Goal: Task Accomplishment & Management: Manage account settings

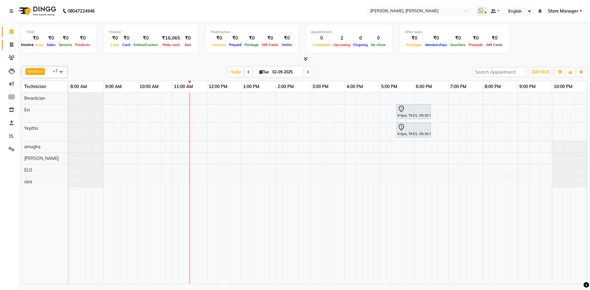
click at [10, 45] on icon at bounding box center [11, 44] width 3 height 5
select select "service"
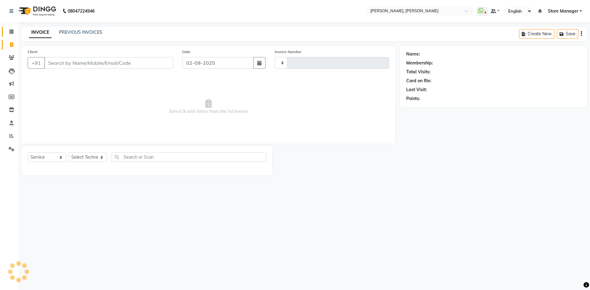
type input "1298"
select select "7173"
click at [12, 31] on icon at bounding box center [12, 31] width 4 height 5
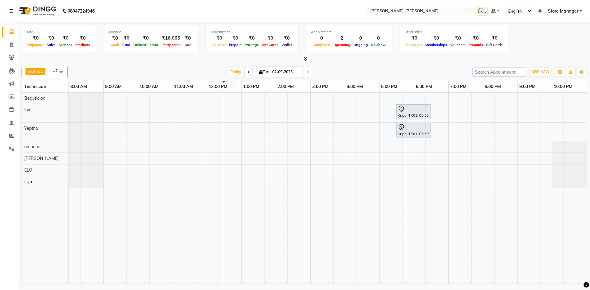
click at [308, 57] on div at bounding box center [304, 59] width 565 height 6
click at [306, 59] on icon at bounding box center [306, 59] width 4 height 5
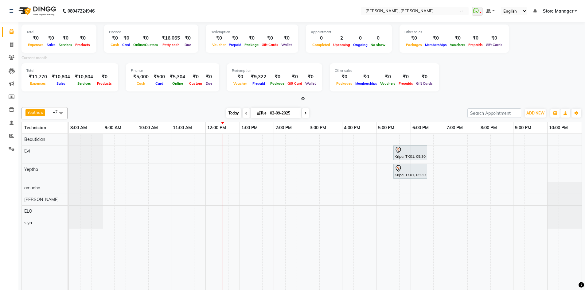
click at [230, 112] on span "Today" at bounding box center [233, 113] width 15 height 10
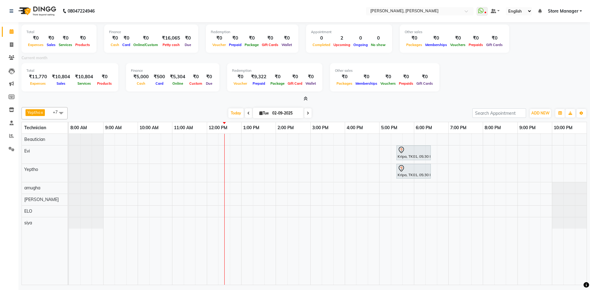
click at [306, 101] on span at bounding box center [304, 99] width 6 height 6
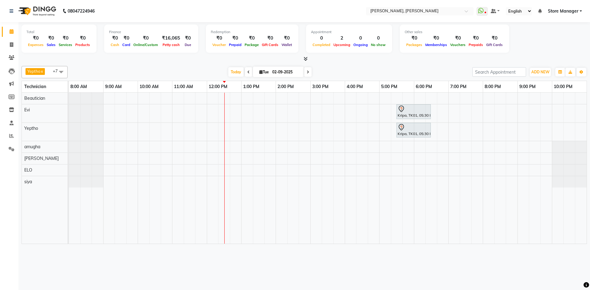
click at [305, 59] on icon at bounding box center [306, 59] width 4 height 5
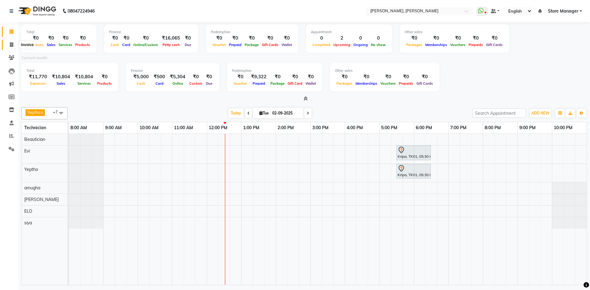
click at [13, 46] on icon at bounding box center [11, 44] width 3 height 5
select select "service"
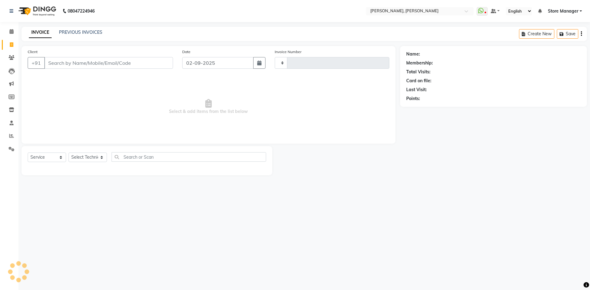
type input "1298"
select select "7173"
click at [88, 157] on select "Select Technician amugha Beautician durgesh ELO Evi MANAGER Priya Singh Sathish…" at bounding box center [88, 158] width 38 height 10
select select "62954"
click at [69, 153] on select "Select Technician amugha Beautician durgesh ELO Evi MANAGER Priya Singh Sathish…" at bounding box center [88, 158] width 38 height 10
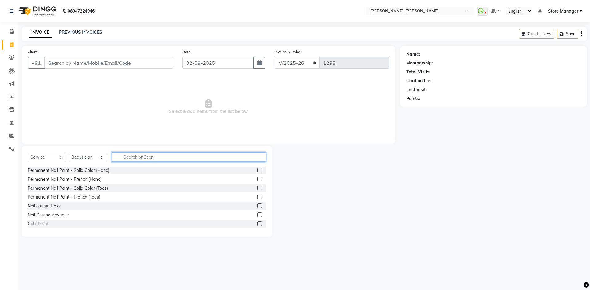
click at [160, 154] on input "text" at bounding box center [189, 157] width 155 height 10
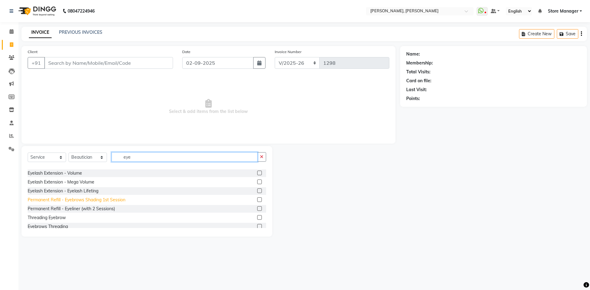
scroll to position [72, 0]
type input "eye"
click at [257, 214] on label at bounding box center [259, 214] width 5 height 5
click at [257, 214] on input "checkbox" at bounding box center [259, 214] width 4 height 4
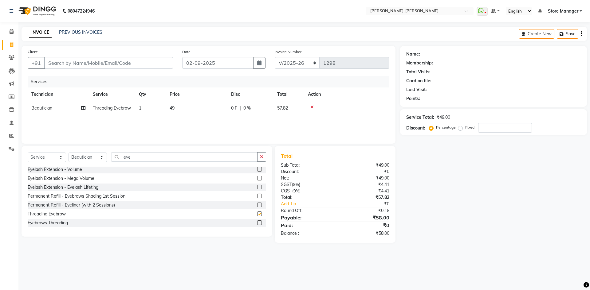
checkbox input "false"
click at [257, 224] on label at bounding box center [259, 223] width 5 height 5
click at [257, 224] on input "checkbox" at bounding box center [259, 223] width 4 height 4
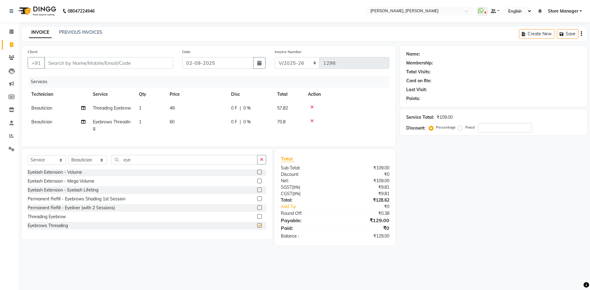
checkbox input "false"
click at [311, 106] on icon at bounding box center [311, 107] width 3 height 4
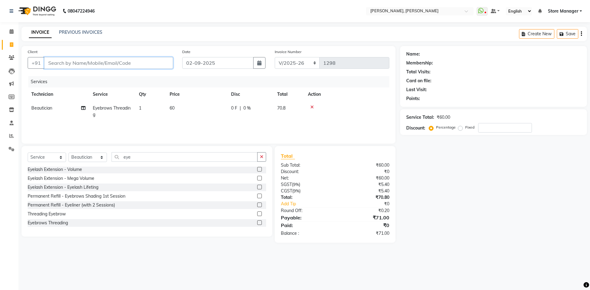
click at [103, 61] on input "Client" at bounding box center [108, 63] width 129 height 12
type input "n"
type input "0"
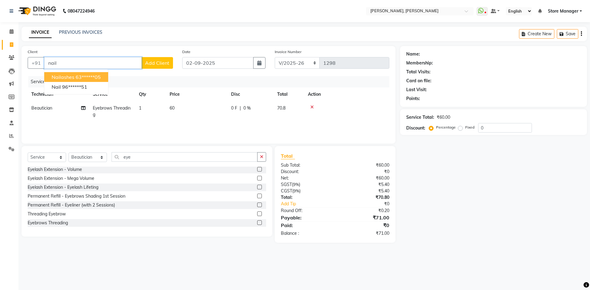
click at [97, 76] on ngb-highlight "63******05" at bounding box center [88, 77] width 25 height 6
type input "63******05"
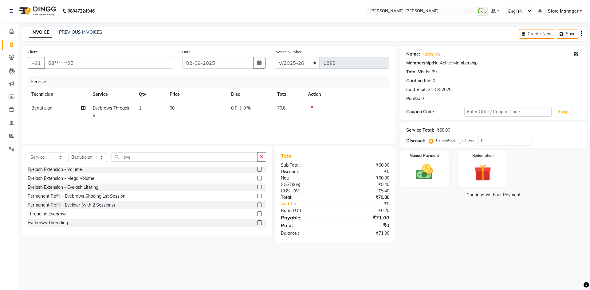
click at [465, 141] on label "Fixed" at bounding box center [469, 141] width 9 height 6
click at [461, 141] on input "Fixed" at bounding box center [461, 140] width 4 height 4
radio input "true"
click at [506, 140] on input "0" at bounding box center [505, 141] width 54 height 10
type input "1"
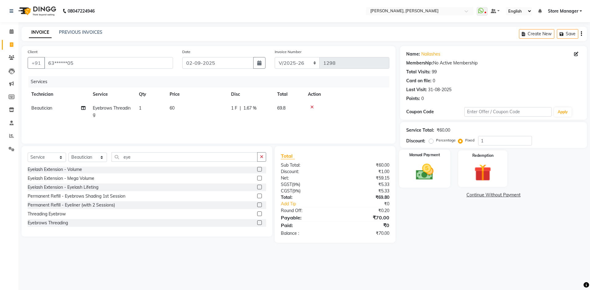
click at [442, 158] on div "Manual Payment" at bounding box center [424, 169] width 51 height 38
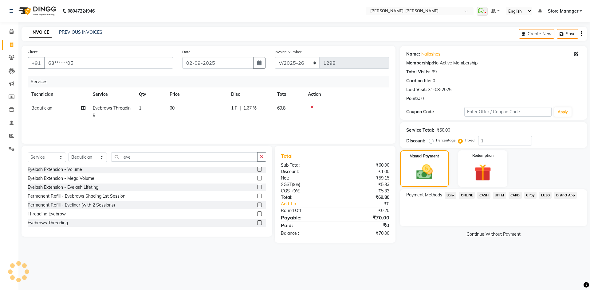
click at [468, 197] on span "ONLINE" at bounding box center [467, 195] width 16 height 7
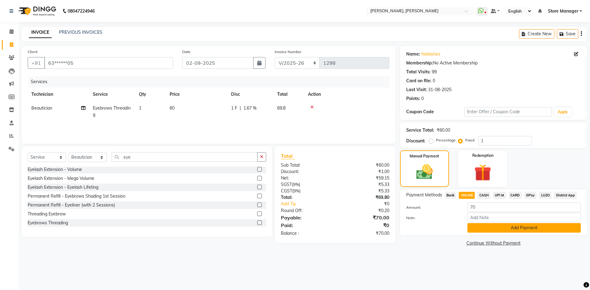
click at [492, 232] on button "Add Payment" at bounding box center [523, 228] width 113 height 10
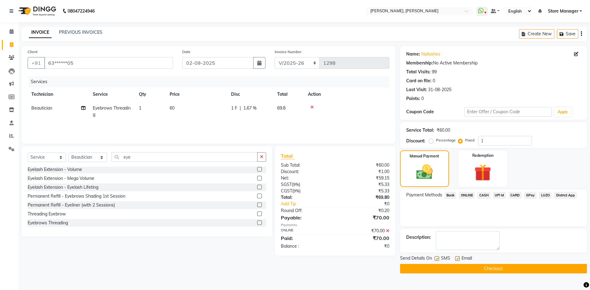
click at [490, 269] on button "Checkout" at bounding box center [493, 269] width 187 height 10
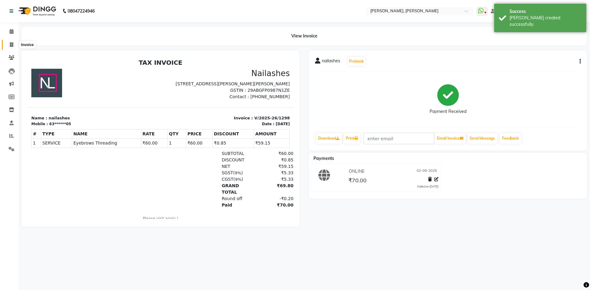
click at [9, 45] on span at bounding box center [11, 44] width 11 height 7
select select "service"
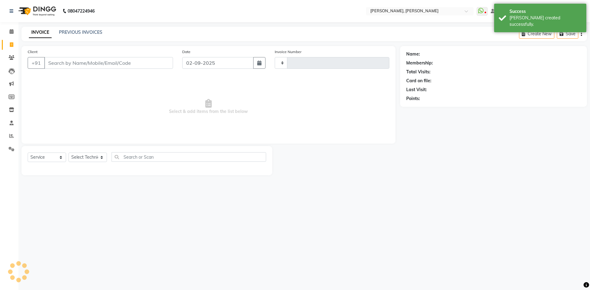
type input "1299"
select select "7173"
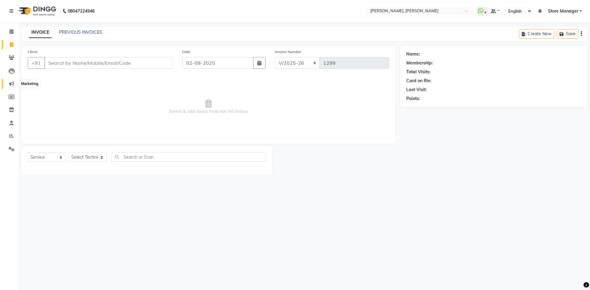
click at [10, 83] on icon at bounding box center [11, 83] width 5 height 5
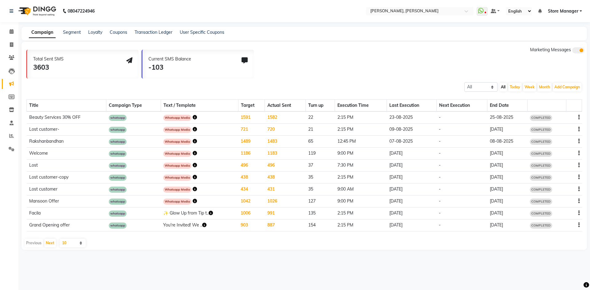
click at [193, 117] on icon "button" at bounding box center [195, 117] width 4 height 4
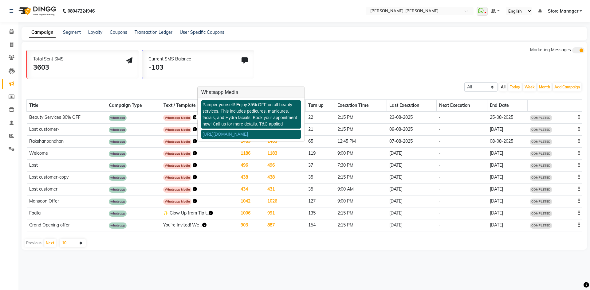
click at [230, 134] on link "https://img.dingg.app/nailashes_rajrajeshwari_nagar/images/beauty35.png" at bounding box center [224, 134] width 45 height 5
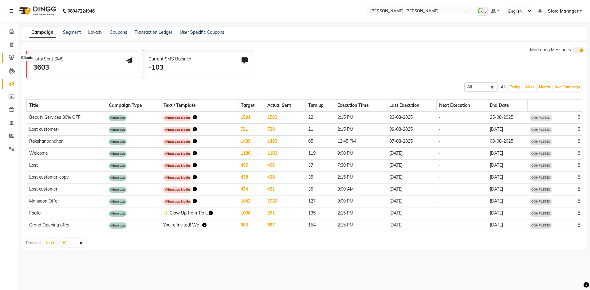
drag, startPoint x: 12, startPoint y: 58, endPoint x: 24, endPoint y: 61, distance: 12.2
click at [12, 58] on icon at bounding box center [12, 57] width 6 height 5
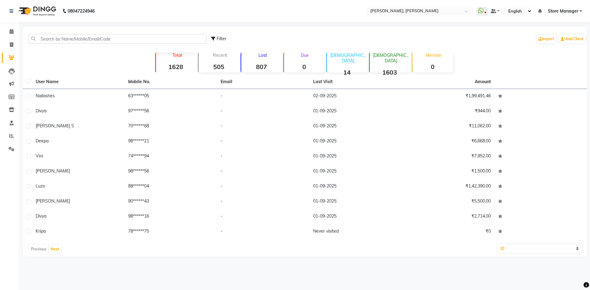
click at [263, 60] on div "Lost 807" at bounding box center [261, 63] width 41 height 20
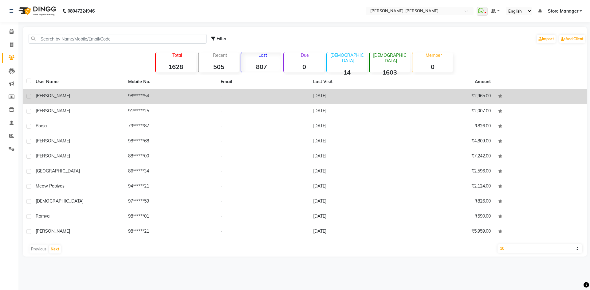
click at [90, 95] on div "Neelam Khurana" at bounding box center [78, 96] width 85 height 6
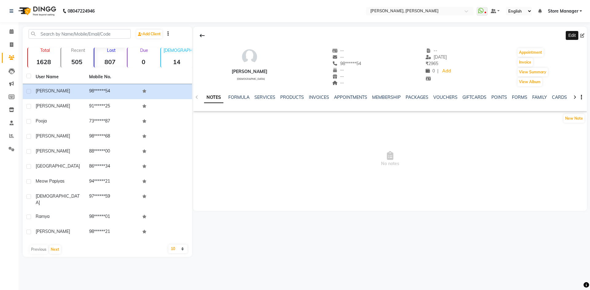
click at [581, 38] on span at bounding box center [583, 36] width 7 height 6
click at [582, 36] on icon at bounding box center [582, 35] width 4 height 4
select select "21"
select select "female"
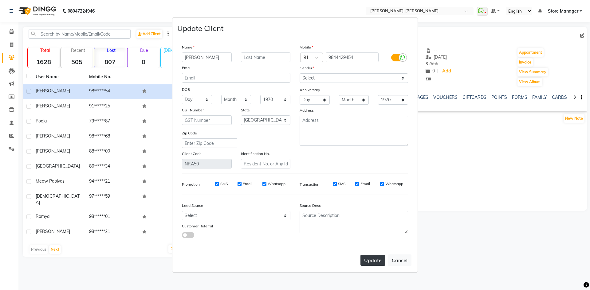
click at [378, 261] on button "Update" at bounding box center [372, 260] width 25 height 11
select select
select select "null"
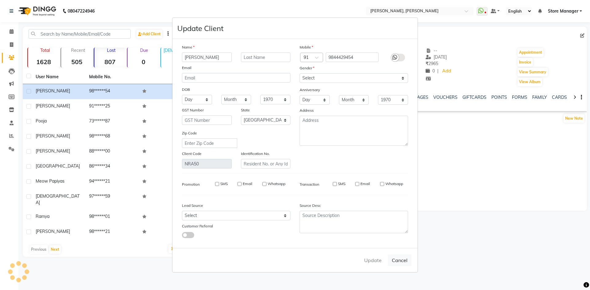
select select
checkbox input "false"
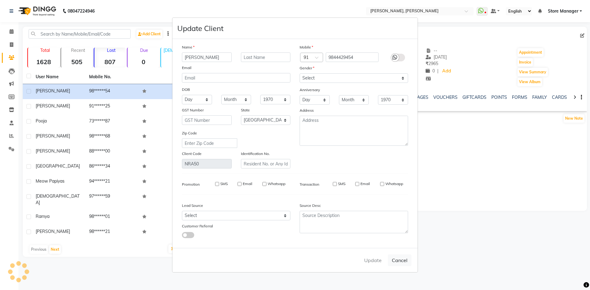
checkbox input "false"
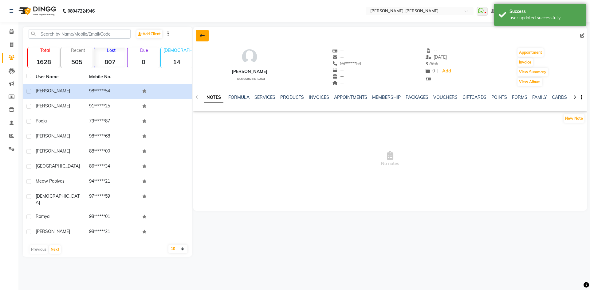
click at [200, 38] on button at bounding box center [202, 36] width 13 height 12
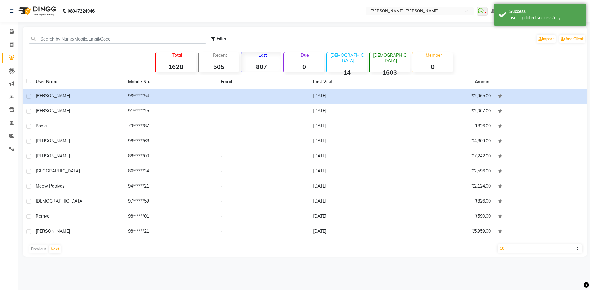
click at [267, 66] on strong "807" at bounding box center [261, 67] width 40 height 8
click at [508, 249] on select "10 50 100" at bounding box center [539, 249] width 85 height 9
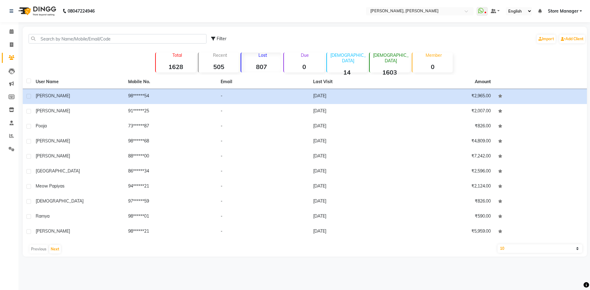
select select "100"
click at [497, 245] on select "10 50 100" at bounding box center [539, 249] width 85 height 9
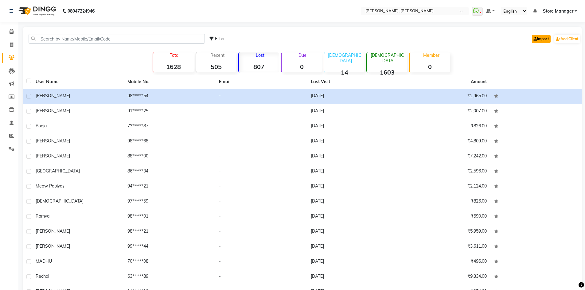
click at [537, 37] on link "Import" at bounding box center [541, 39] width 19 height 9
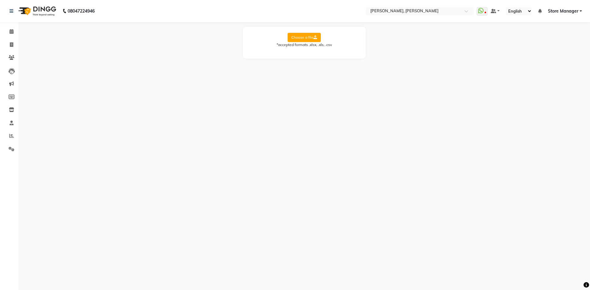
click at [311, 40] on label "Choose a file" at bounding box center [304, 37] width 33 height 9
click at [0, 0] on input "Choose a file" at bounding box center [0, 0] width 0 height 0
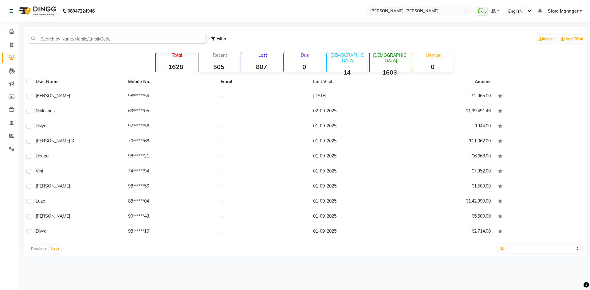
click at [27, 82] on label at bounding box center [28, 81] width 5 height 5
click at [27, 82] on input "checkbox" at bounding box center [28, 81] width 4 height 4
checkbox input "true"
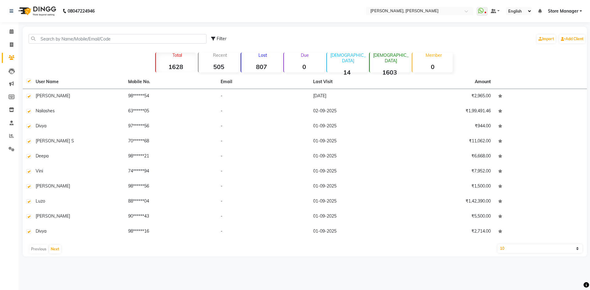
checkbox input "true"
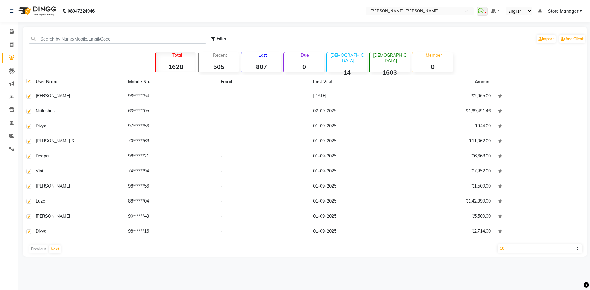
checkbox input "true"
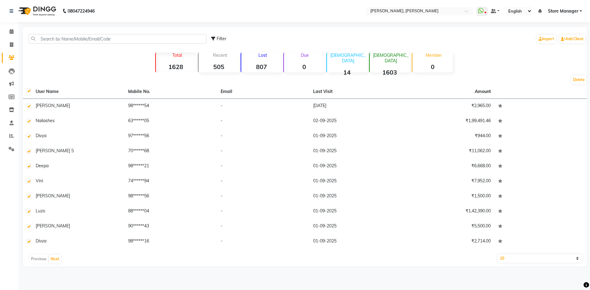
click at [549, 257] on select "10 50 100" at bounding box center [539, 258] width 85 height 9
select select "100"
click at [497, 254] on select "10 50 100" at bounding box center [539, 258] width 85 height 9
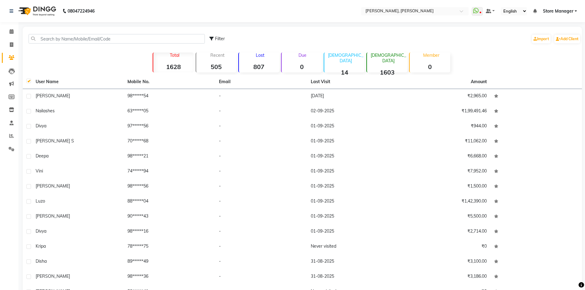
click at [30, 82] on label at bounding box center [28, 81] width 5 height 5
click at [30, 82] on input "checkbox" at bounding box center [28, 81] width 4 height 4
click at [30, 82] on label at bounding box center [28, 81] width 5 height 5
click at [30, 82] on input "checkbox" at bounding box center [28, 81] width 4 height 4
checkbox input "true"
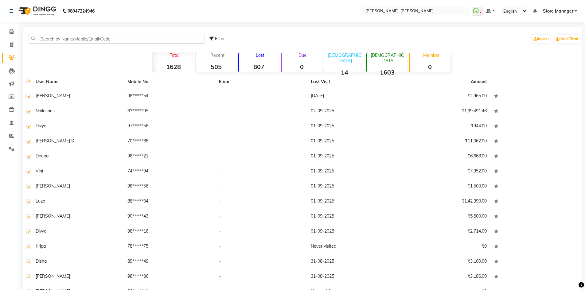
checkbox input "true"
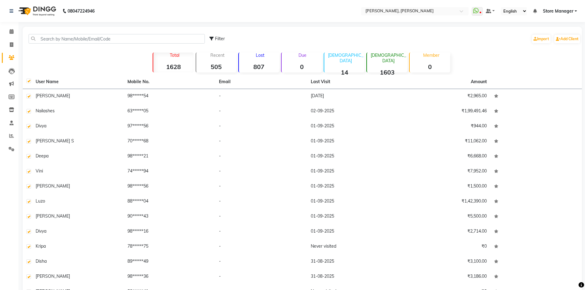
checkbox input "true"
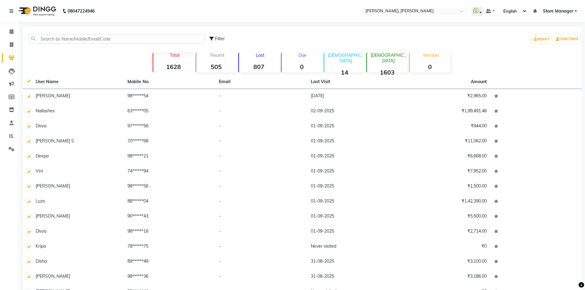
checkbox input "true"
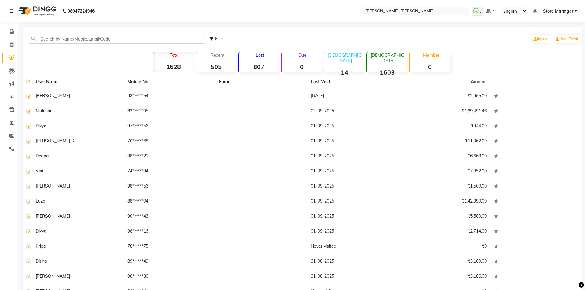
checkbox input "true"
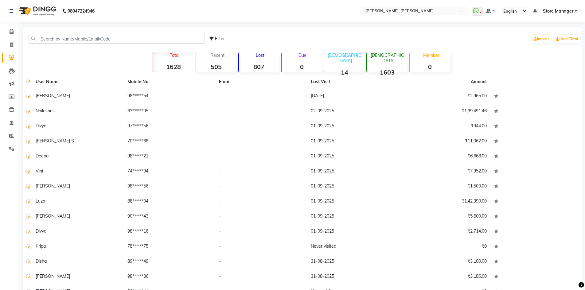
checkbox input "true"
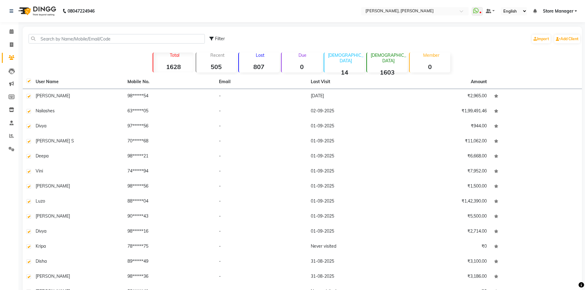
checkbox input "true"
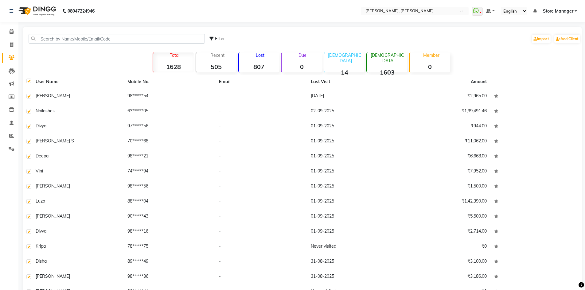
checkbox input "true"
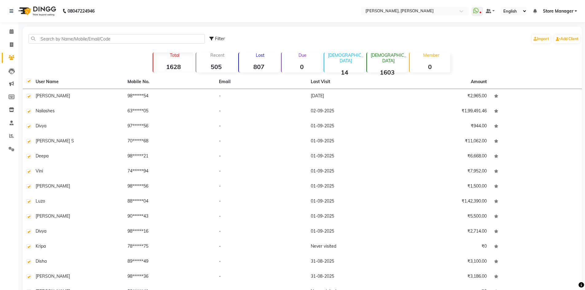
checkbox input "true"
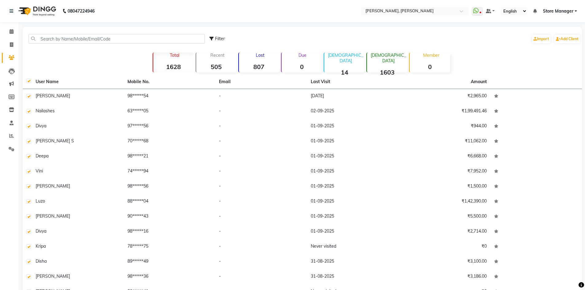
checkbox input "true"
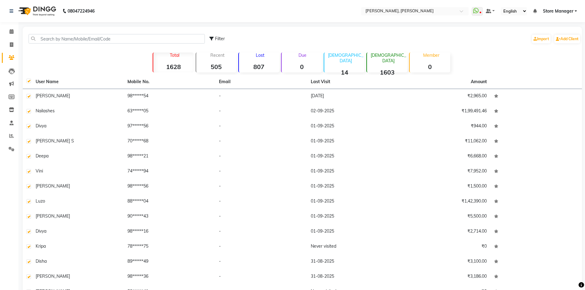
checkbox input "true"
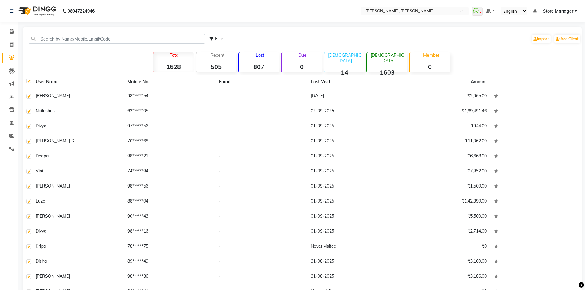
checkbox input "true"
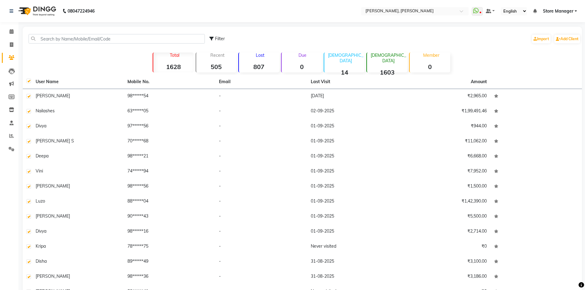
checkbox input "true"
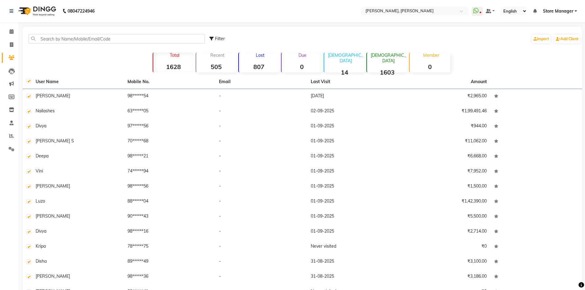
checkbox input "true"
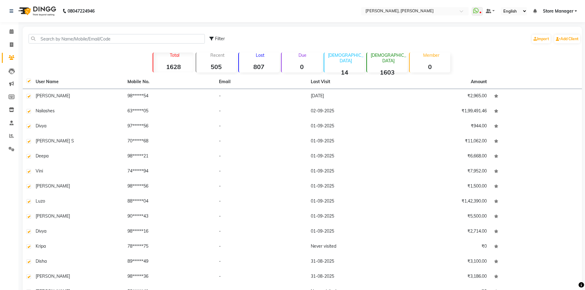
checkbox input "true"
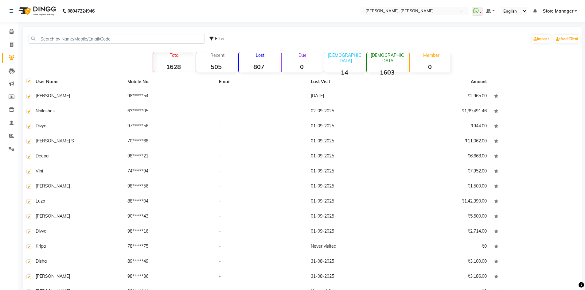
checkbox input "true"
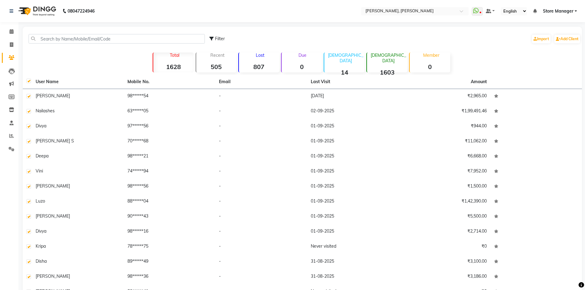
checkbox input "true"
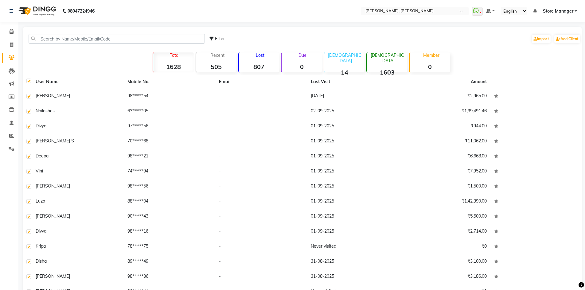
checkbox input "true"
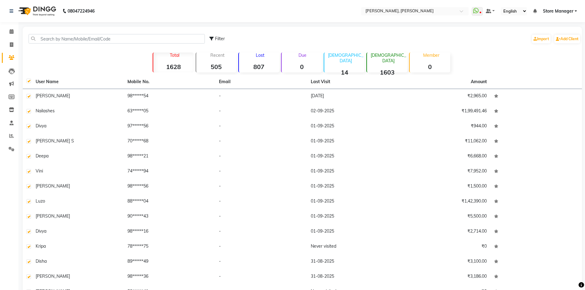
checkbox input "true"
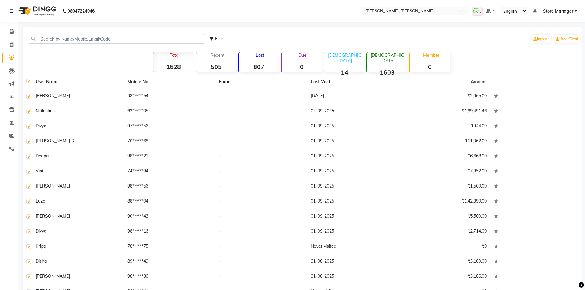
checkbox input "true"
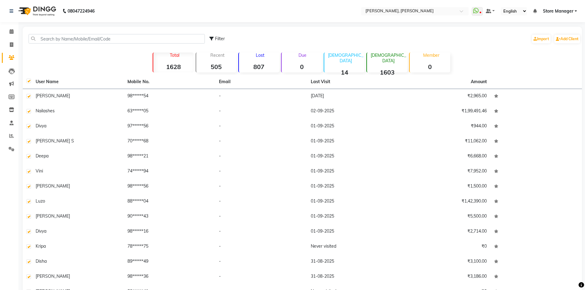
checkbox input "true"
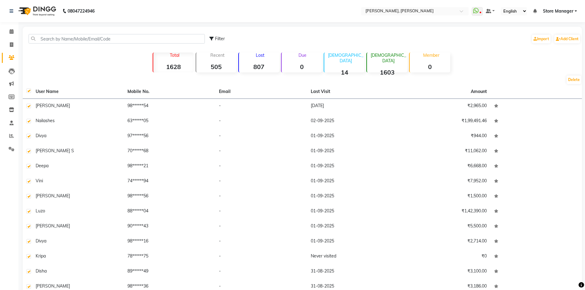
click at [30, 90] on label at bounding box center [28, 90] width 5 height 5
click at [30, 90] on input "checkbox" at bounding box center [28, 91] width 4 height 4
checkbox input "false"
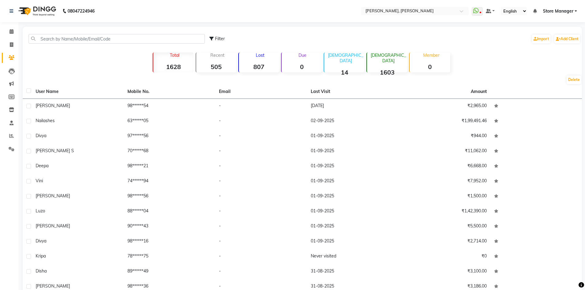
checkbox input "false"
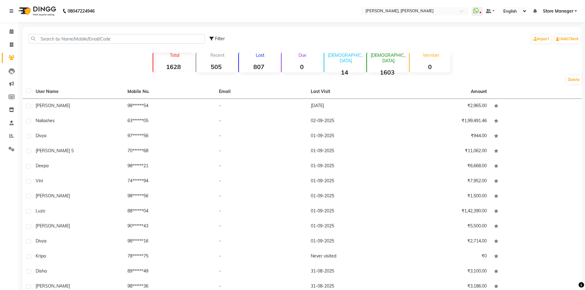
checkbox input "false"
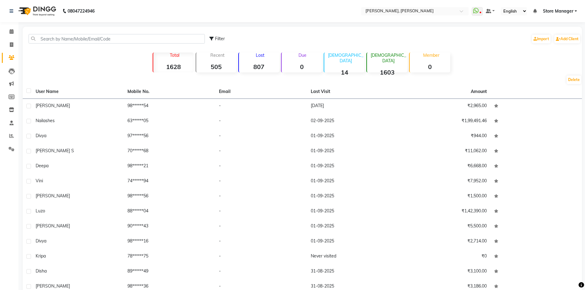
checkbox input "false"
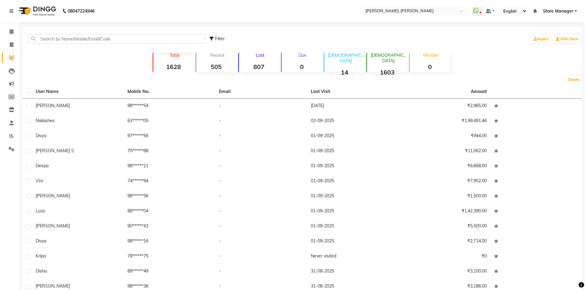
checkbox input "false"
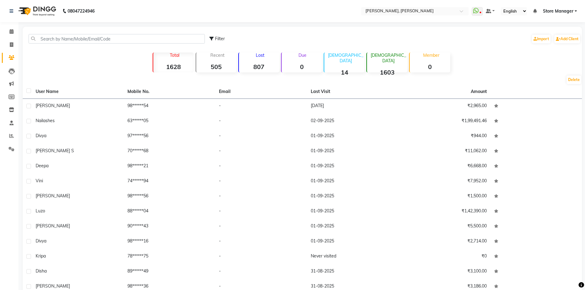
checkbox input "false"
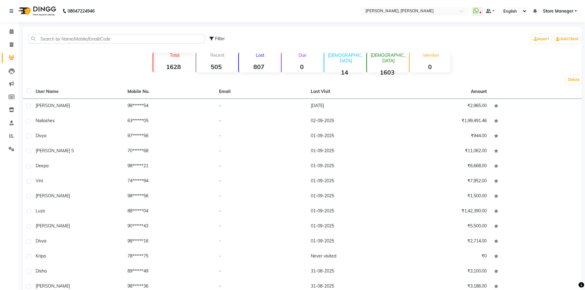
checkbox input "false"
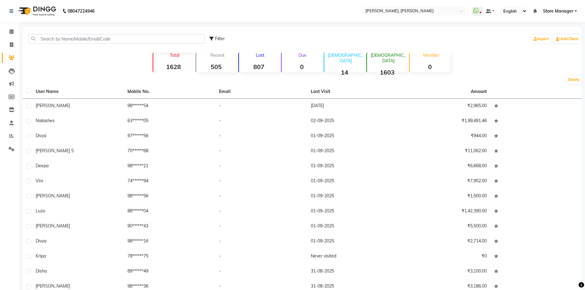
checkbox input "false"
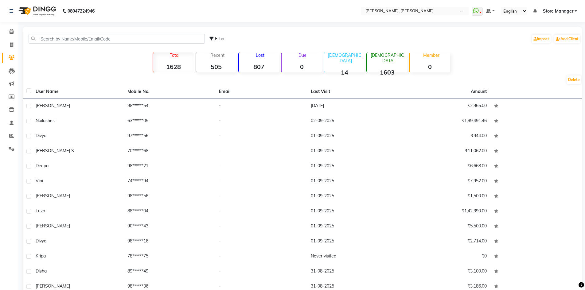
checkbox input "false"
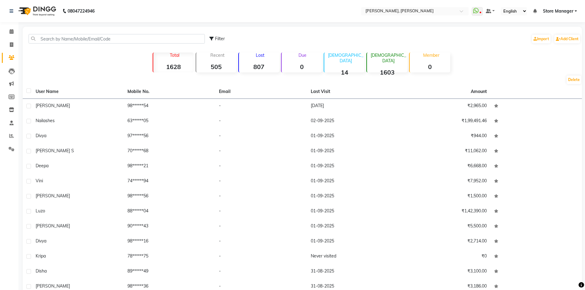
checkbox input "false"
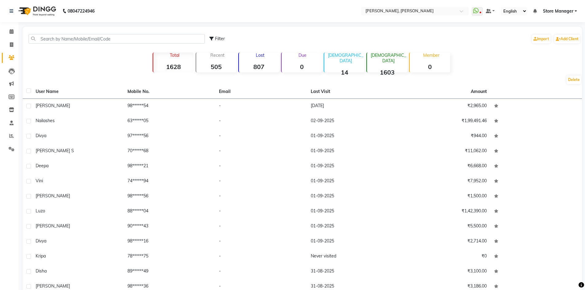
checkbox input "false"
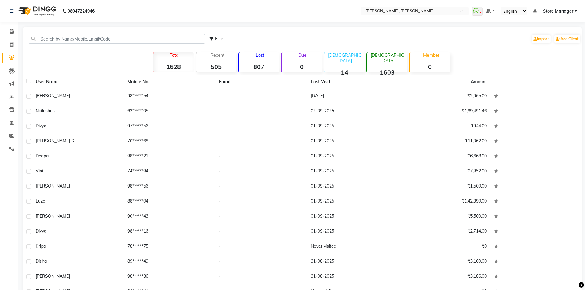
click at [261, 57] on p "Lost" at bounding box center [261, 56] width 38 height 6
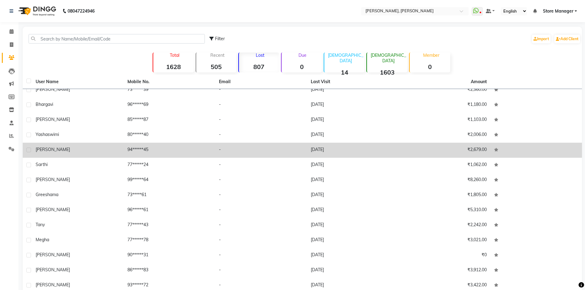
scroll to position [338, 0]
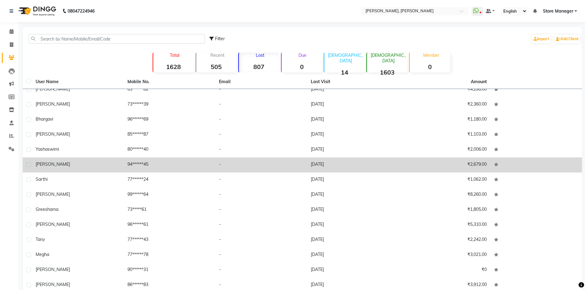
click at [48, 167] on span "kAVYA" at bounding box center [53, 165] width 34 height 6
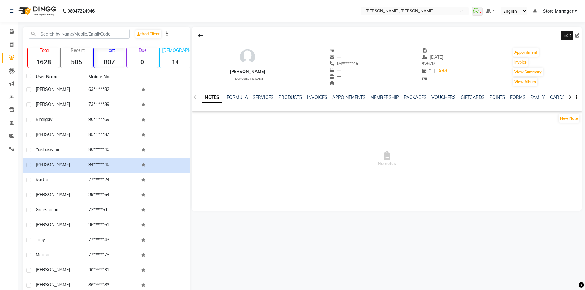
click at [580, 35] on span at bounding box center [579, 36] width 7 height 6
click at [577, 36] on icon at bounding box center [578, 35] width 4 height 4
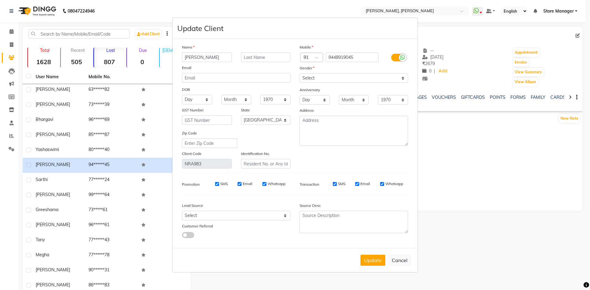
click at [42, 177] on ngb-modal-window "Update Client Name kAVYA Email DOB Day 01 02 03 04 05 06 07 08 09 10 11 12 13 1…" at bounding box center [295, 145] width 590 height 290
click at [371, 263] on button "Update" at bounding box center [372, 260] width 25 height 11
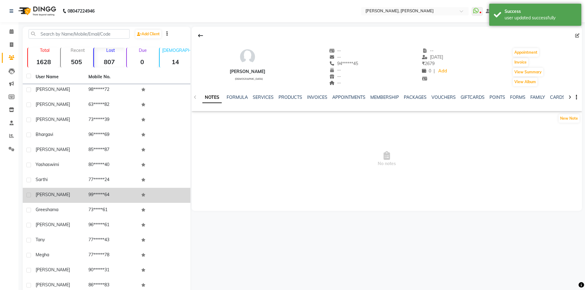
click at [50, 192] on span "Swetha" at bounding box center [53, 195] width 34 height 6
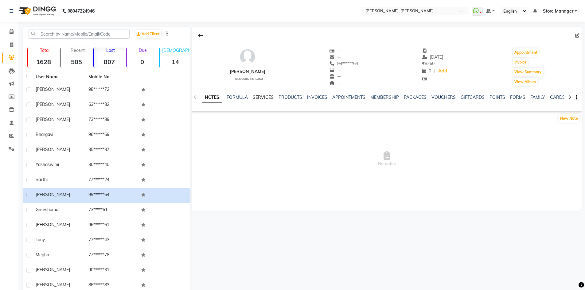
click at [265, 96] on link "SERVICES" at bounding box center [263, 98] width 21 height 6
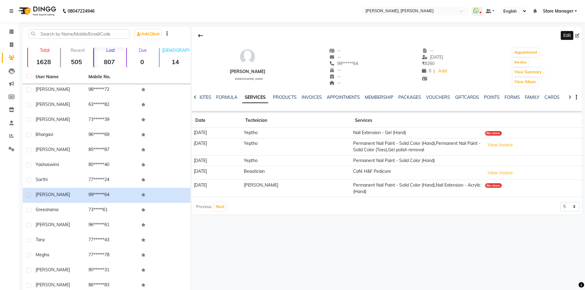
click at [576, 35] on icon at bounding box center [578, 35] width 4 height 4
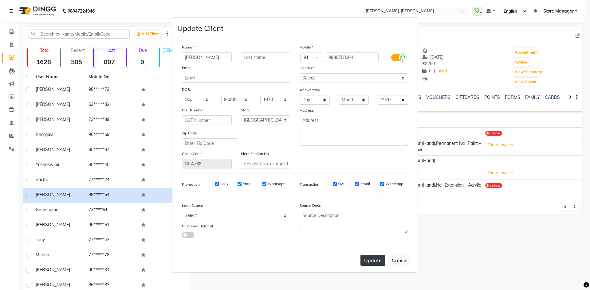
click at [379, 265] on button "Update" at bounding box center [372, 260] width 25 height 11
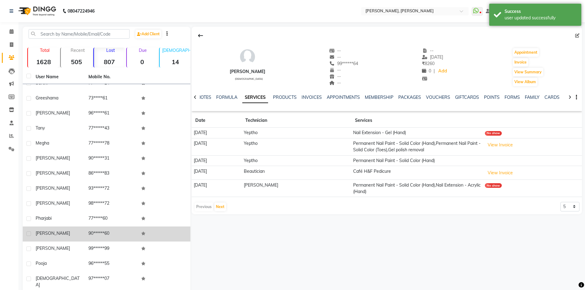
scroll to position [461, 0]
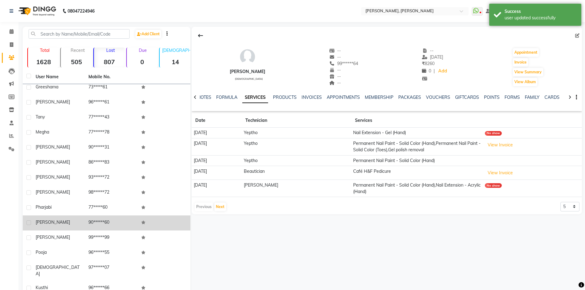
click at [62, 219] on div "akshara" at bounding box center [58, 222] width 45 height 6
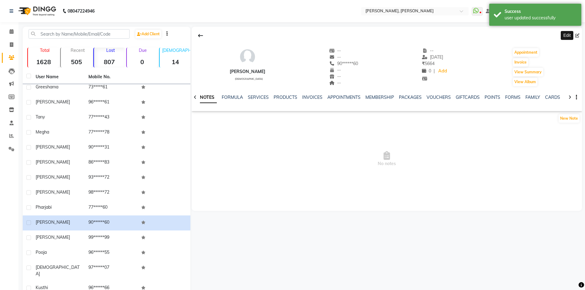
click at [578, 36] on icon at bounding box center [578, 35] width 4 height 4
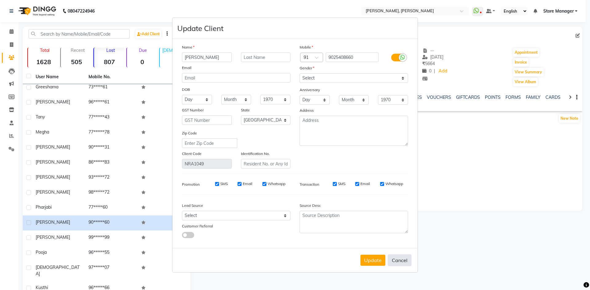
click at [398, 264] on button "Cancel" at bounding box center [400, 261] width 24 height 12
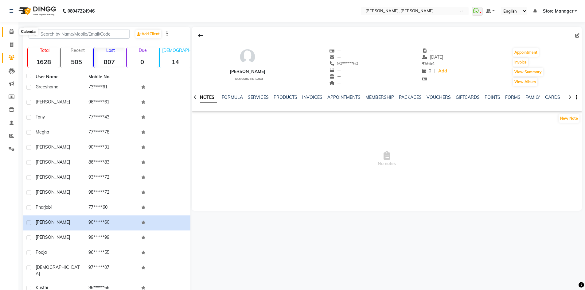
click at [14, 31] on icon at bounding box center [12, 31] width 4 height 5
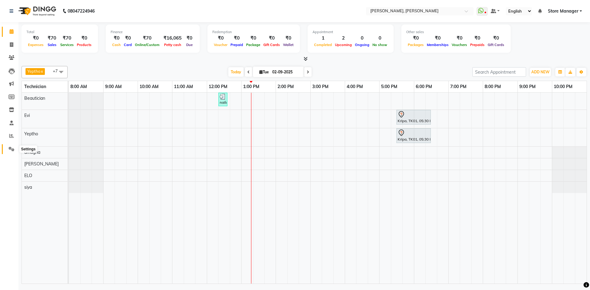
click at [10, 149] on icon at bounding box center [12, 149] width 6 height 5
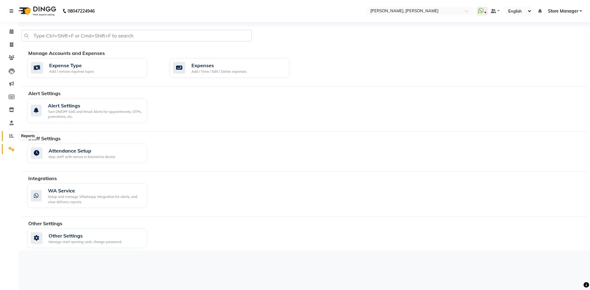
click at [11, 138] on icon at bounding box center [11, 136] width 5 height 5
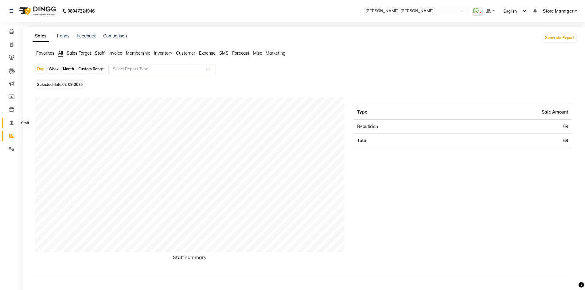
click at [10, 122] on icon at bounding box center [12, 123] width 4 height 5
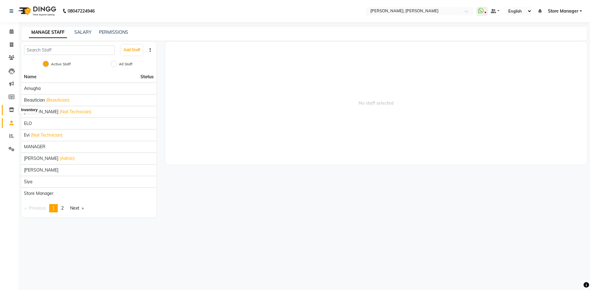
click at [12, 112] on icon at bounding box center [11, 110] width 5 height 5
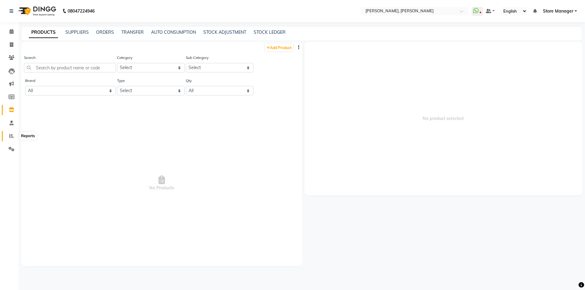
click at [12, 137] on icon at bounding box center [11, 136] width 5 height 5
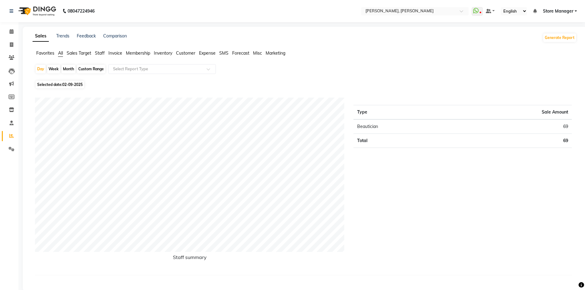
click at [70, 53] on span "Sales Target" at bounding box center [79, 53] width 25 height 6
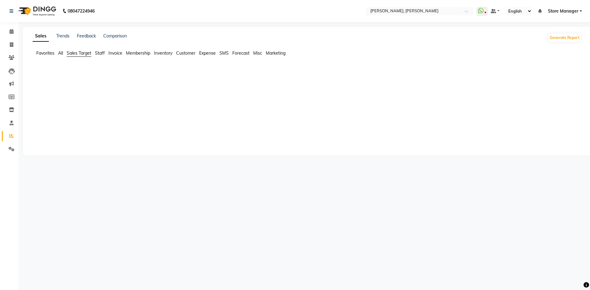
click at [101, 53] on span "Staff" at bounding box center [100, 53] width 10 height 6
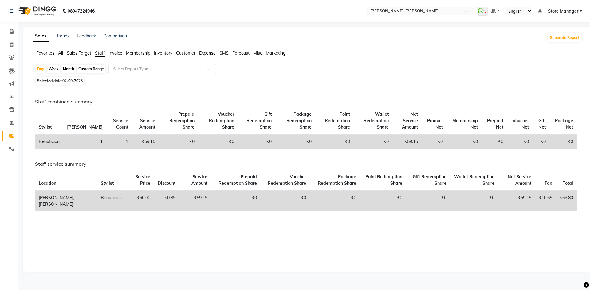
click at [81, 53] on span "Sales Target" at bounding box center [79, 53] width 25 height 6
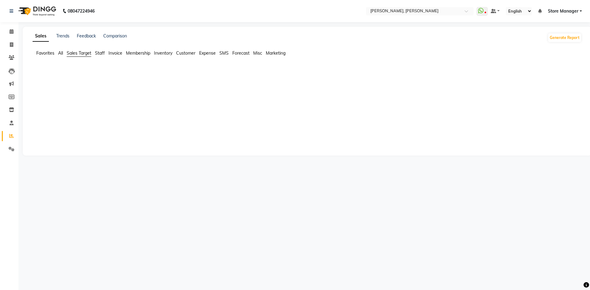
click at [58, 53] on span "All" at bounding box center [60, 53] width 5 height 6
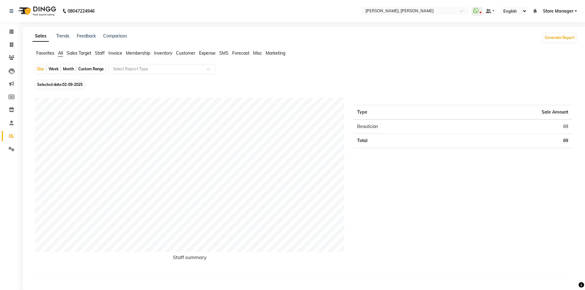
click at [48, 53] on span "Favorites" at bounding box center [45, 53] width 18 height 6
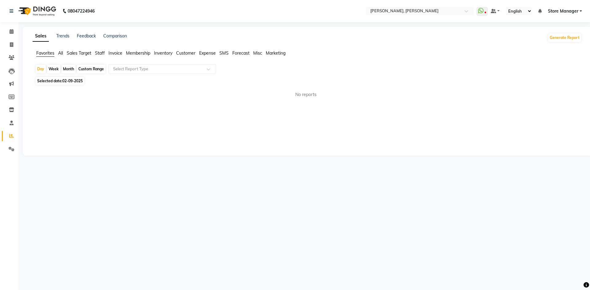
click at [59, 53] on span "All" at bounding box center [60, 53] width 5 height 6
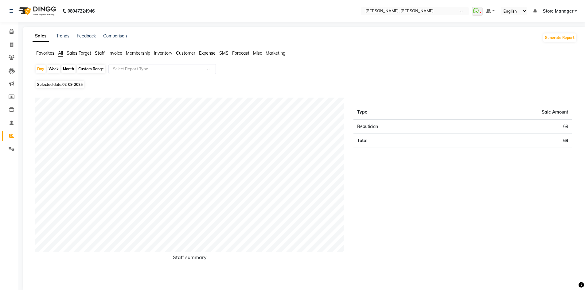
click at [66, 53] on ul "Favorites All Sales Target Staff Invoice Membership Inventory Customer Expense …" at bounding box center [305, 53] width 544 height 7
click at [86, 53] on span "Sales Target" at bounding box center [79, 53] width 25 height 6
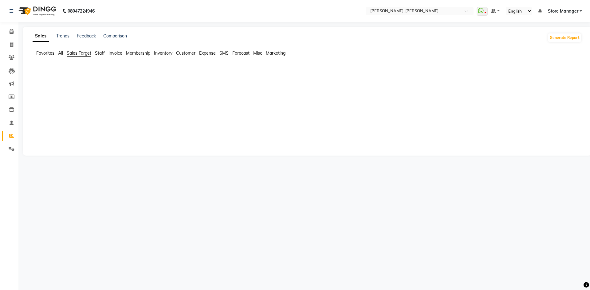
click at [101, 51] on span "Staff" at bounding box center [100, 53] width 10 height 6
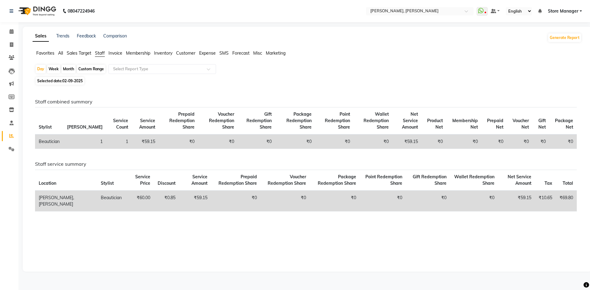
click at [65, 83] on span "02-09-2025" at bounding box center [72, 81] width 20 height 5
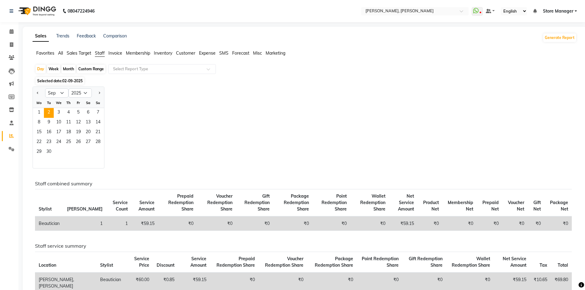
click at [72, 69] on div "Month" at bounding box center [68, 69] width 14 height 9
click at [52, 92] on select "Jan Feb Mar Apr May Jun Jul Aug Sep Oct Nov Dec" at bounding box center [56, 92] width 23 height 9
click at [45, 88] on select "Jan Feb Mar Apr May Jun Jul Aug Sep Oct Nov Dec" at bounding box center [56, 92] width 23 height 9
click at [78, 112] on span "1" at bounding box center [78, 113] width 10 height 10
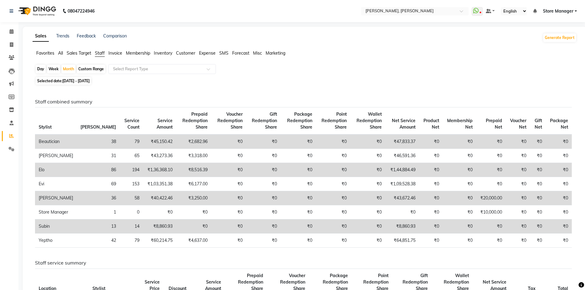
click at [116, 53] on span "Invoice" at bounding box center [115, 53] width 14 height 6
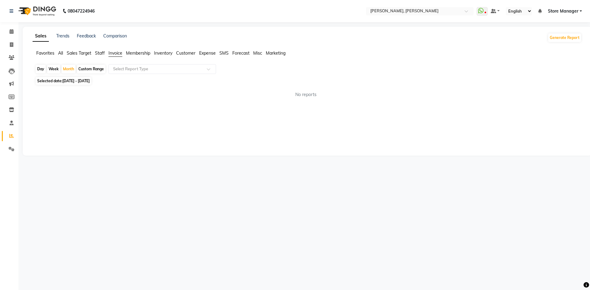
click at [81, 81] on span "01-08-2025 - 31-08-2025" at bounding box center [75, 81] width 27 height 5
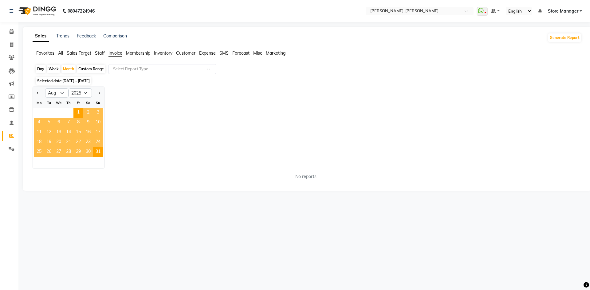
click at [133, 68] on input "text" at bounding box center [156, 69] width 88 height 6
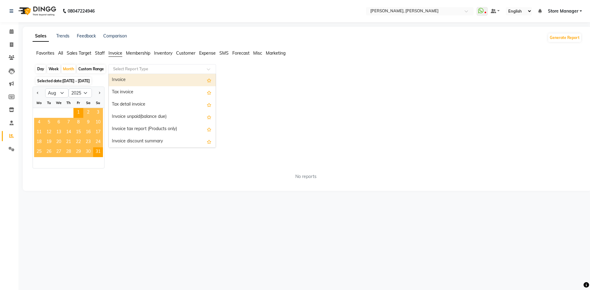
click at [134, 81] on div "Invoice" at bounding box center [162, 80] width 107 height 12
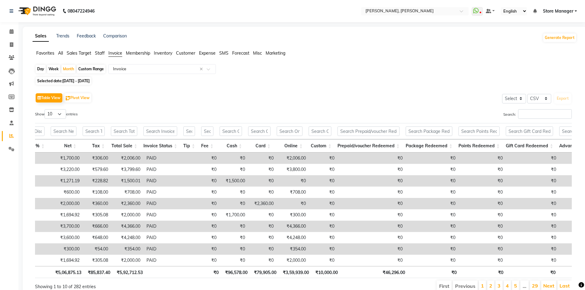
click at [189, 51] on span "Customer" at bounding box center [185, 53] width 19 height 6
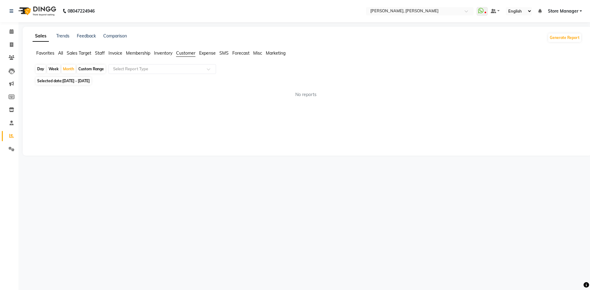
click at [77, 54] on span "Sales Target" at bounding box center [79, 53] width 25 height 6
click at [57, 52] on ul "Favorites All Sales Target Staff Invoice Membership Inventory Customer Expense …" at bounding box center [307, 53] width 549 height 7
click at [61, 53] on span "All" at bounding box center [60, 53] width 5 height 6
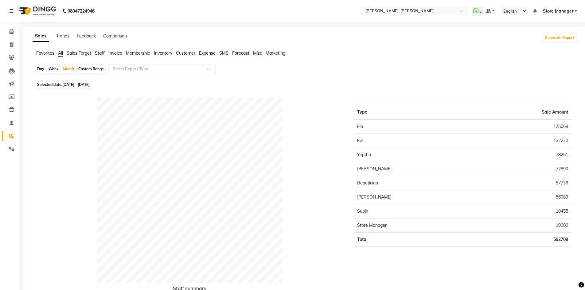
click at [72, 85] on span "01-08-2025 - 31-08-2025" at bounding box center [75, 84] width 27 height 5
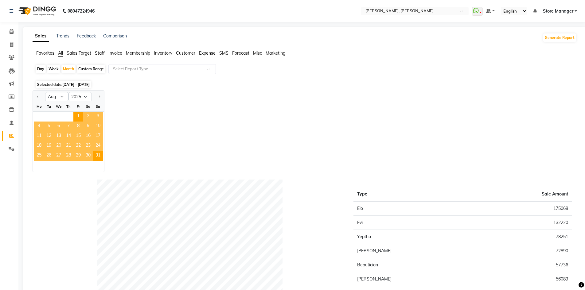
click at [145, 141] on div "Jan Feb Mar Apr May Jun Jul Aug Sep Oct Nov Dec 2015 2016 2017 2018 2019 2020 2…" at bounding box center [305, 131] width 544 height 82
click at [158, 117] on div "Jan Feb Mar Apr May Jun Jul Aug Sep Oct Nov Dec 2015 2016 2017 2018 2019 2020 2…" at bounding box center [305, 131] width 544 height 82
click at [96, 152] on span "31" at bounding box center [98, 156] width 10 height 10
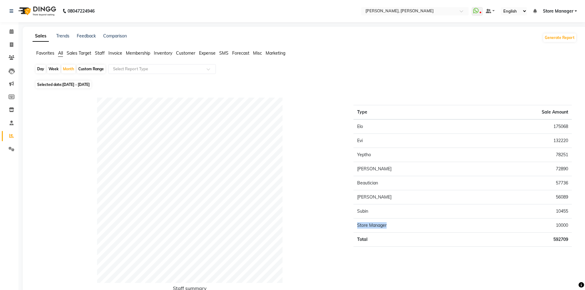
drag, startPoint x: 356, startPoint y: 225, endPoint x: 385, endPoint y: 235, distance: 30.6
click at [390, 225] on td "Store Manager" at bounding box center [414, 226] width 121 height 14
click at [348, 238] on div "Staff summary" at bounding box center [189, 200] width 319 height 204
drag, startPoint x: 291, startPoint y: 213, endPoint x: 310, endPoint y: 221, distance: 20.3
click at [310, 221] on div "Staff summary" at bounding box center [189, 200] width 319 height 204
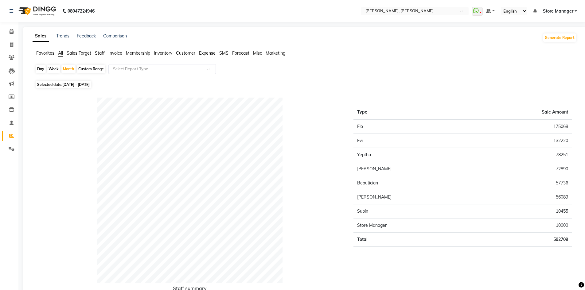
click at [167, 69] on input "text" at bounding box center [156, 69] width 88 height 6
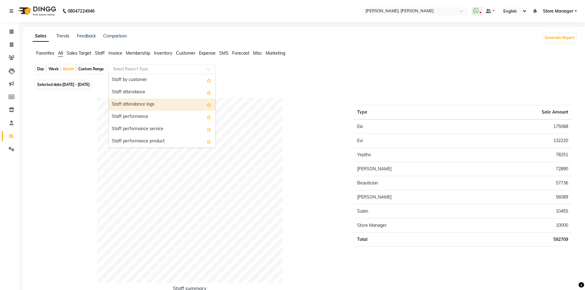
scroll to position [31, 0]
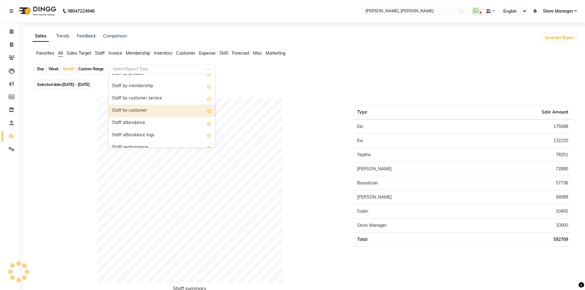
click at [147, 109] on div "Staff by customer" at bounding box center [162, 111] width 107 height 12
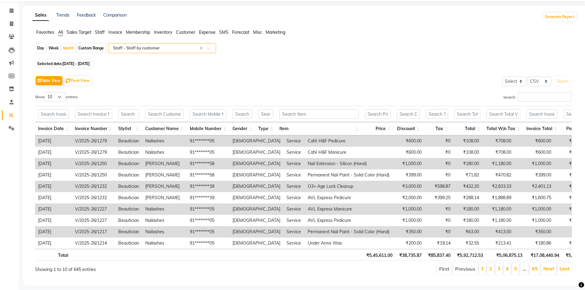
scroll to position [0, 0]
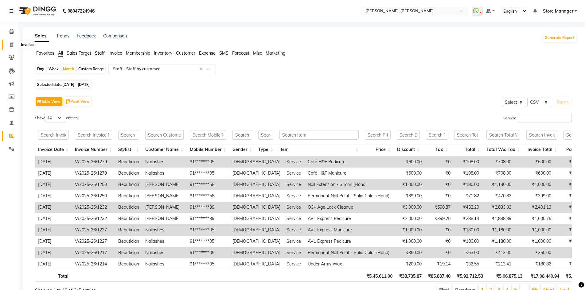
click at [13, 43] on icon at bounding box center [11, 44] width 3 height 5
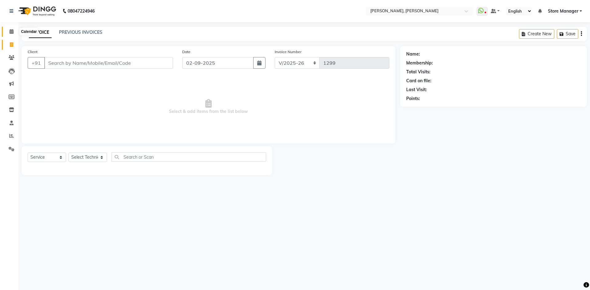
click at [10, 29] on span at bounding box center [11, 31] width 11 height 7
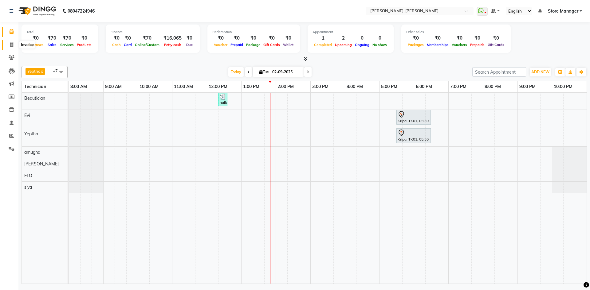
click at [12, 41] on span at bounding box center [11, 44] width 11 height 7
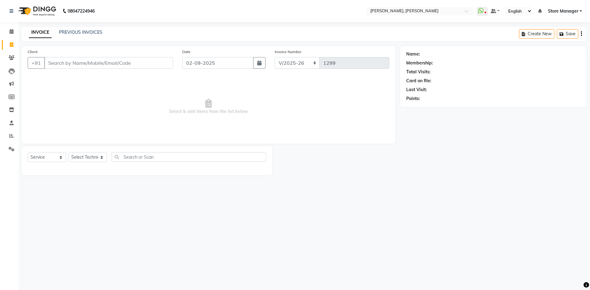
click at [92, 61] on input "Client" at bounding box center [108, 63] width 129 height 12
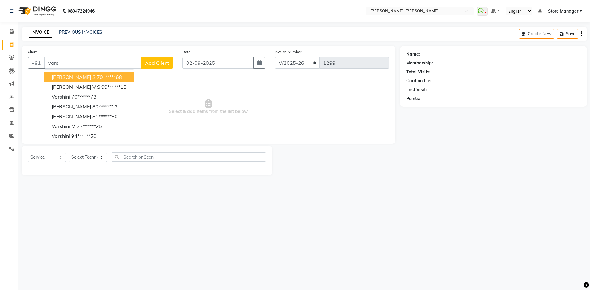
click at [97, 77] on ngb-highlight "70******68" at bounding box center [109, 77] width 25 height 6
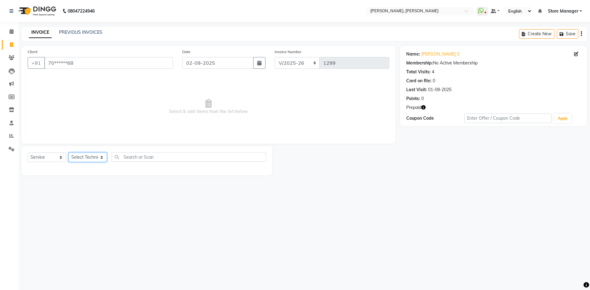
click at [98, 158] on select "Select Technician amugha Beautician durgesh ELO Evi MANAGER Priya Singh Sathish…" at bounding box center [88, 158] width 38 height 10
click at [69, 153] on select "Select Technician amugha Beautician durgesh ELO Evi MANAGER Priya Singh Sathish…" at bounding box center [88, 158] width 38 height 10
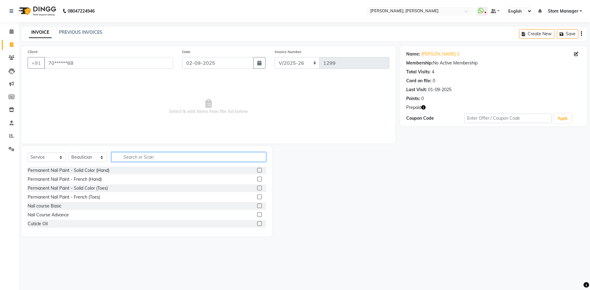
click at [149, 158] on input "text" at bounding box center [189, 157] width 155 height 10
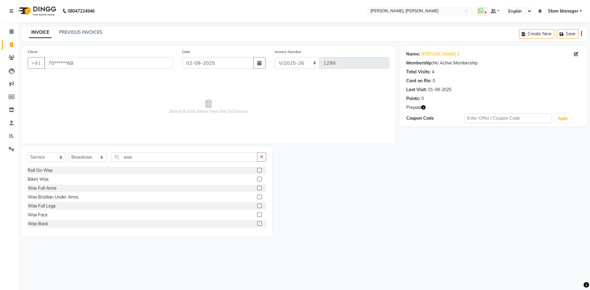
click at [257, 187] on label at bounding box center [259, 188] width 5 height 5
click at [257, 187] on input "checkbox" at bounding box center [259, 189] width 4 height 4
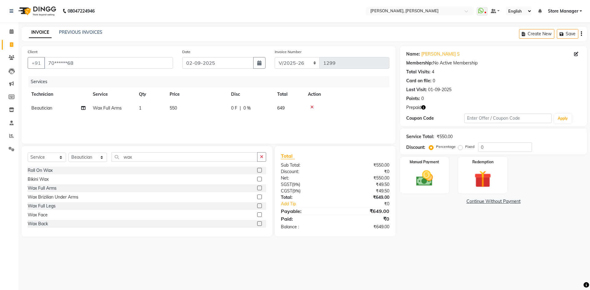
click at [257, 205] on label at bounding box center [259, 206] width 5 height 5
click at [257, 205] on input "checkbox" at bounding box center [259, 206] width 4 height 4
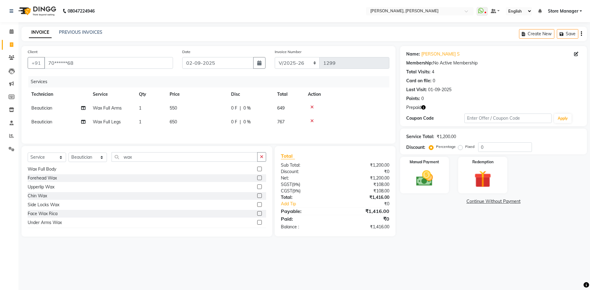
scroll to position [92, 0]
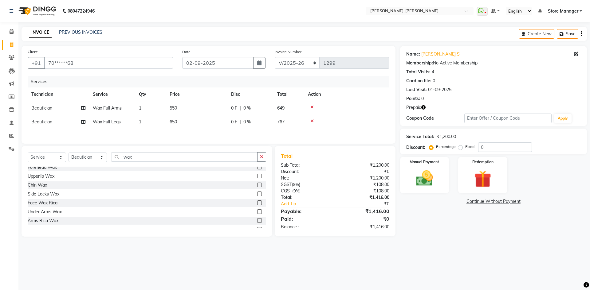
click at [257, 211] on label at bounding box center [259, 212] width 5 height 5
click at [257, 211] on input "checkbox" at bounding box center [259, 212] width 4 height 4
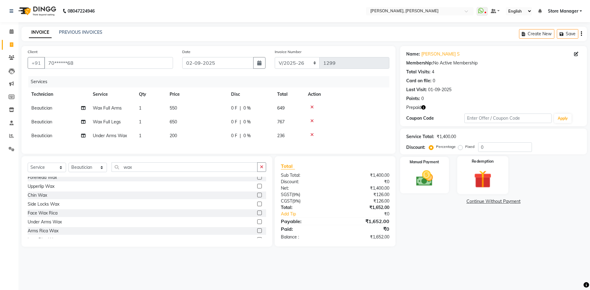
click at [473, 166] on div "Redemption" at bounding box center [482, 175] width 51 height 38
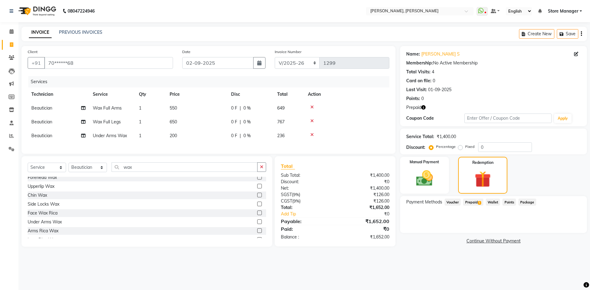
click at [477, 202] on span "Prepaid 1" at bounding box center [473, 202] width 20 height 7
click at [567, 229] on button "Add" at bounding box center [566, 227] width 22 height 10
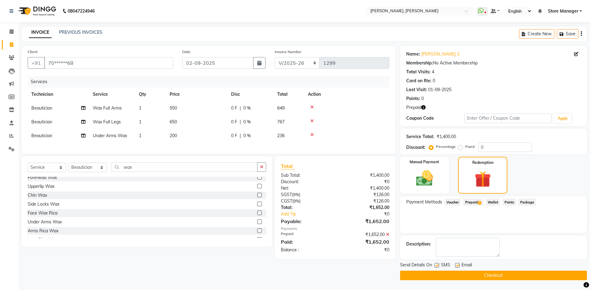
click at [497, 274] on button "Checkout" at bounding box center [493, 276] width 187 height 10
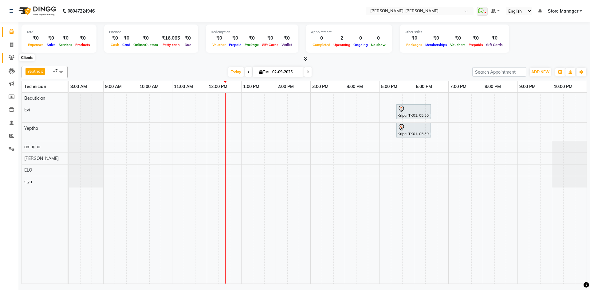
click at [9, 58] on icon at bounding box center [12, 57] width 6 height 5
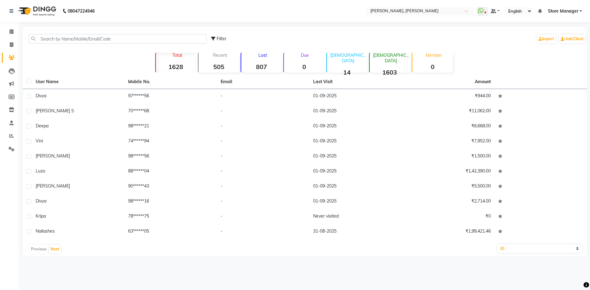
click at [269, 67] on strong "807" at bounding box center [261, 67] width 40 height 8
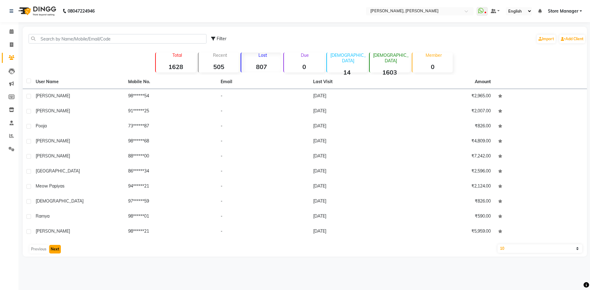
click at [55, 250] on button "Next" at bounding box center [55, 249] width 12 height 9
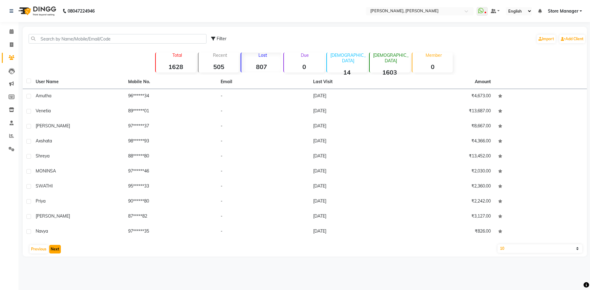
click at [55, 249] on button "Next" at bounding box center [55, 249] width 12 height 9
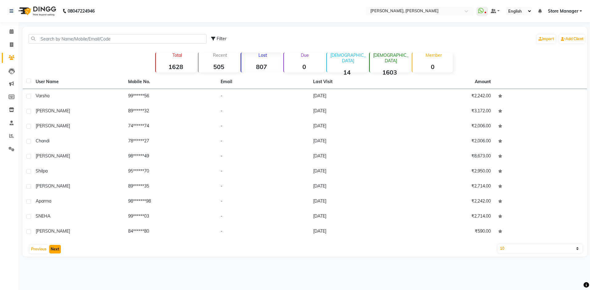
click at [55, 249] on button "Next" at bounding box center [55, 249] width 12 height 9
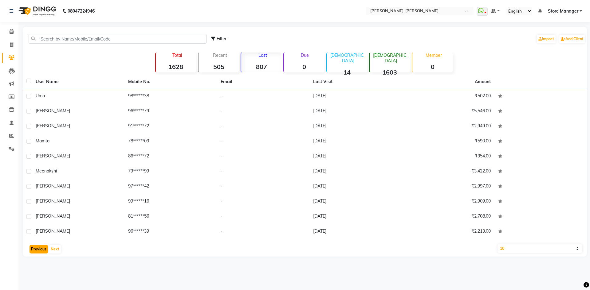
click at [44, 248] on button "Previous" at bounding box center [38, 249] width 18 height 9
click at [44, 247] on button "Previous" at bounding box center [38, 249] width 18 height 9
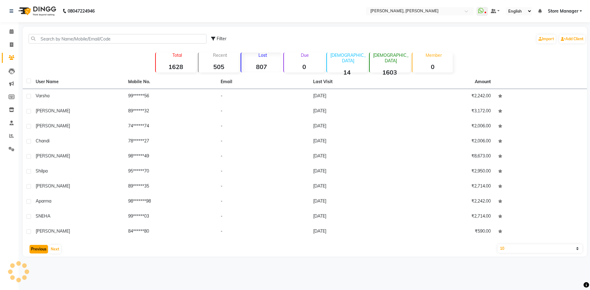
click at [44, 247] on button "Previous" at bounding box center [38, 249] width 18 height 9
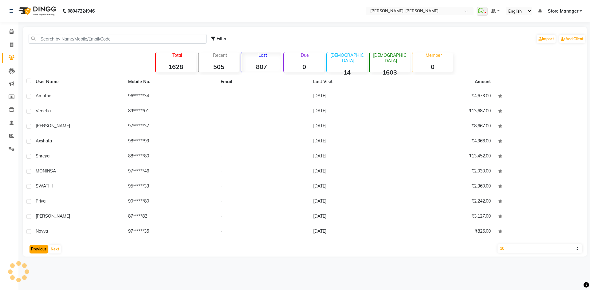
click at [44, 247] on button "Previous" at bounding box center [38, 249] width 18 height 9
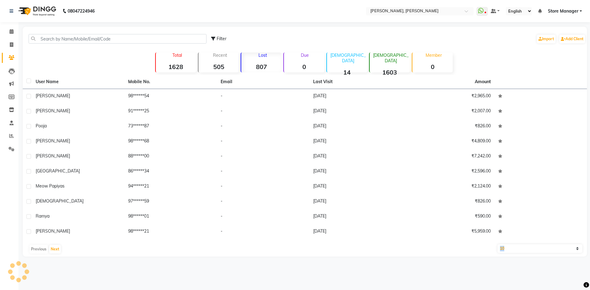
click at [44, 247] on div "Previous Next" at bounding box center [304, 250] width 559 height 10
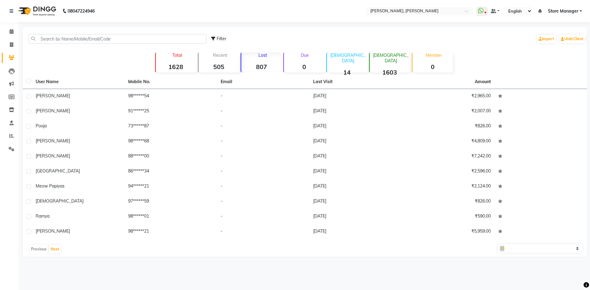
click at [44, 247] on div "Previous Next" at bounding box center [304, 250] width 559 height 10
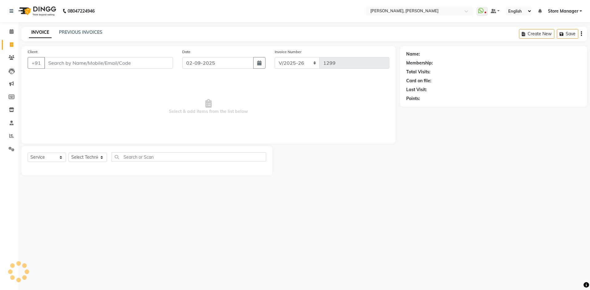
select select "7173"
select select "service"
click at [143, 67] on input "Client" at bounding box center [108, 63] width 129 height 12
type input "N"
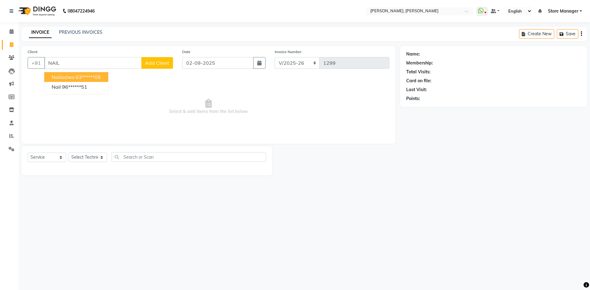
click at [88, 78] on ngb-highlight "63******05" at bounding box center [88, 77] width 25 height 6
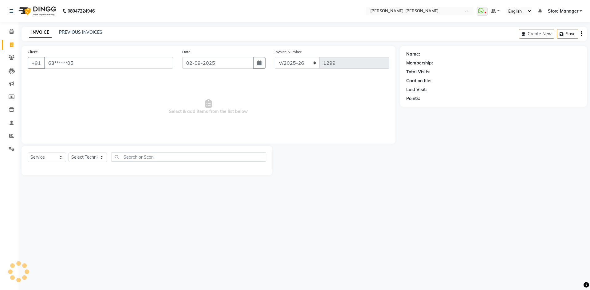
type input "63******05"
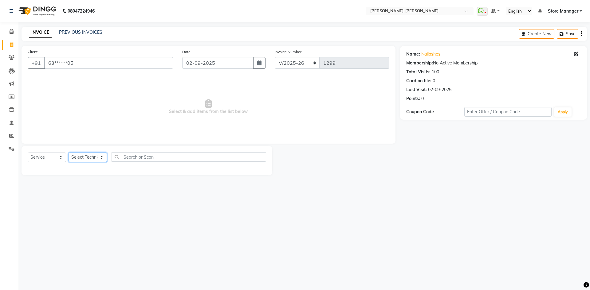
click at [81, 158] on select "Select Technician amugha Beautician [PERSON_NAME] Evi MANAGER [PERSON_NAME] [PE…" at bounding box center [88, 158] width 38 height 10
select select "78696"
click at [69, 153] on select "Select Technician amugha Beautician [PERSON_NAME] Evi MANAGER [PERSON_NAME] [PE…" at bounding box center [88, 158] width 38 height 10
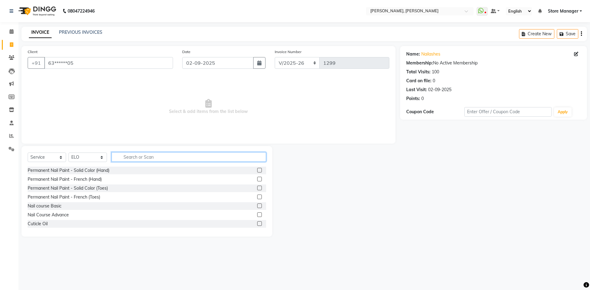
click at [146, 158] on input "text" at bounding box center [189, 157] width 155 height 10
type input "EXT"
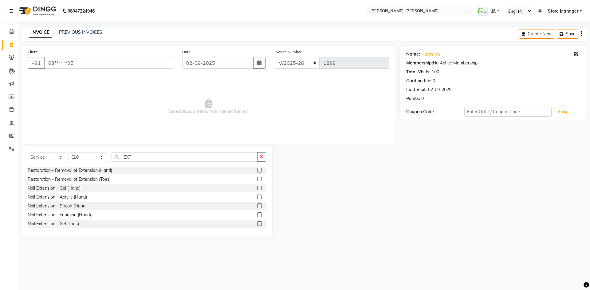
click at [257, 171] on label at bounding box center [259, 170] width 5 height 5
click at [257, 171] on input "checkbox" at bounding box center [259, 171] width 4 height 4
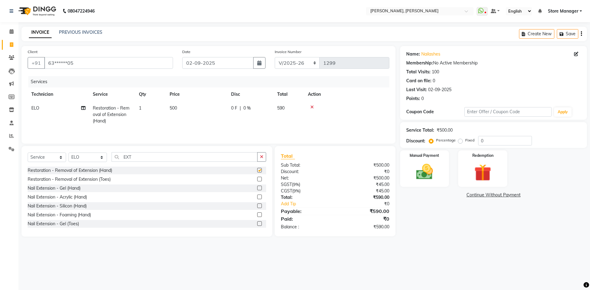
checkbox input "false"
click at [177, 108] on span "500" at bounding box center [173, 108] width 7 height 6
select select "78696"
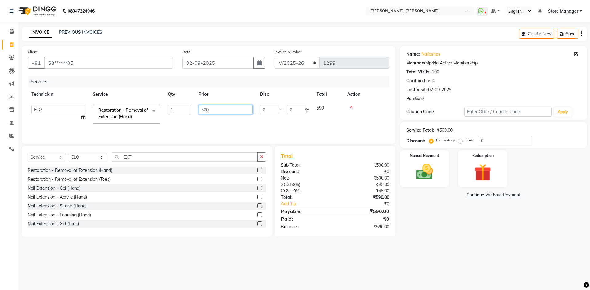
click at [203, 108] on input "500" at bounding box center [226, 110] width 54 height 10
type input "250"
click at [404, 243] on main "INVOICE PREVIOUS INVOICES Create New Save Client +91 63******05 Date 02-09-2025…" at bounding box center [304, 136] width 572 height 219
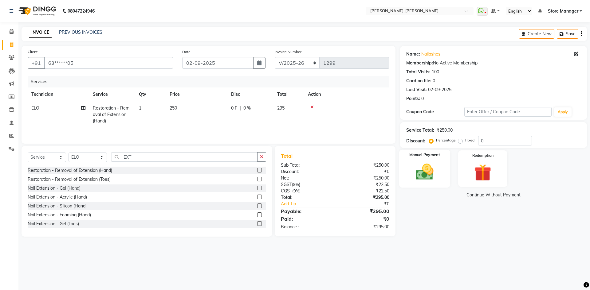
click at [441, 166] on div "Manual Payment" at bounding box center [424, 169] width 51 height 38
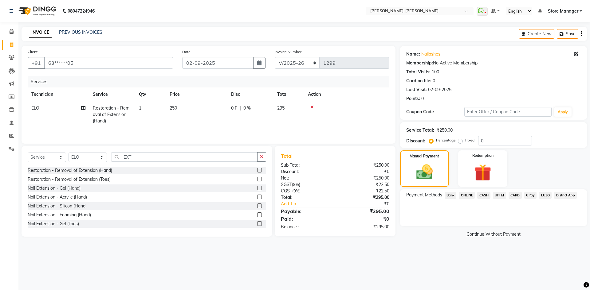
click at [467, 195] on span "ONLINE" at bounding box center [467, 195] width 16 height 7
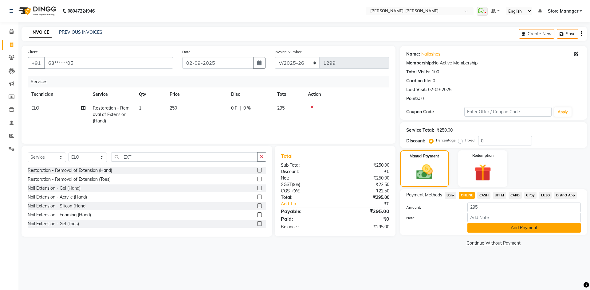
click at [479, 226] on button "Add Payment" at bounding box center [523, 228] width 113 height 10
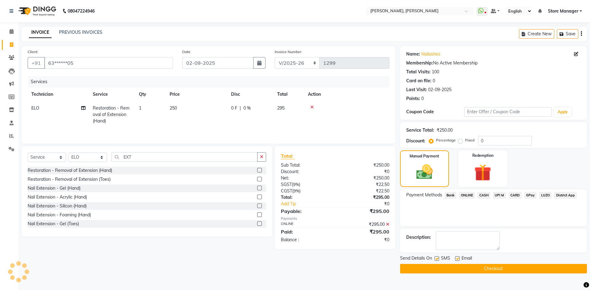
click at [477, 268] on button "Checkout" at bounding box center [493, 269] width 187 height 10
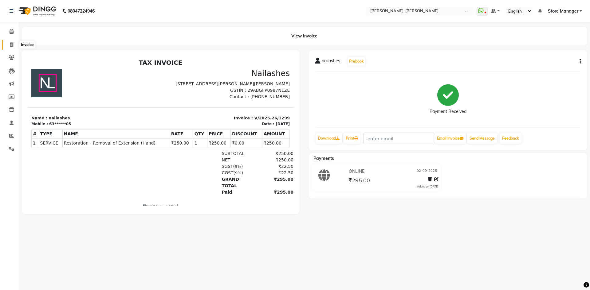
click at [11, 44] on icon at bounding box center [11, 44] width 3 height 5
select select "7173"
select select "service"
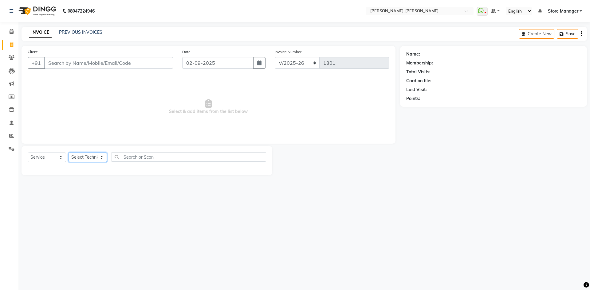
click at [85, 160] on select "Select Technician amugha Beautician durgesh ELO Evi MANAGER Priya Singh Sathish…" at bounding box center [88, 158] width 38 height 10
select select "89719"
click at [69, 153] on select "Select Technician amugha Beautician durgesh ELO Evi MANAGER Priya Singh Sathish…" at bounding box center [88, 158] width 38 height 10
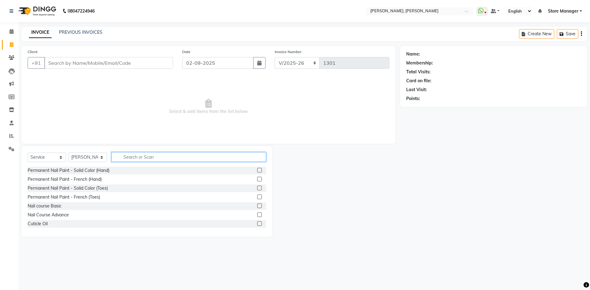
click at [140, 155] on input "text" at bounding box center [189, 157] width 155 height 10
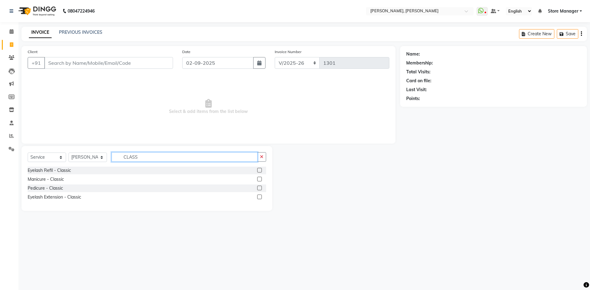
type input "CLASS"
click at [258, 198] on label at bounding box center [259, 197] width 5 height 5
click at [258, 198] on input "checkbox" at bounding box center [259, 197] width 4 height 4
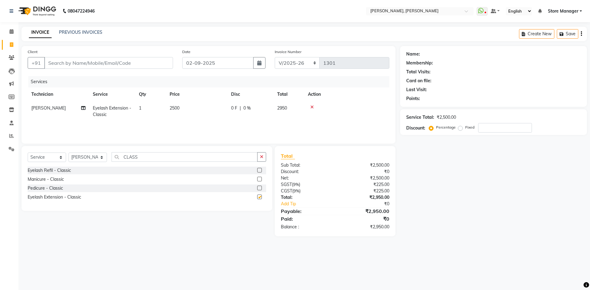
checkbox input "false"
click at [262, 156] on icon "button" at bounding box center [261, 157] width 3 height 4
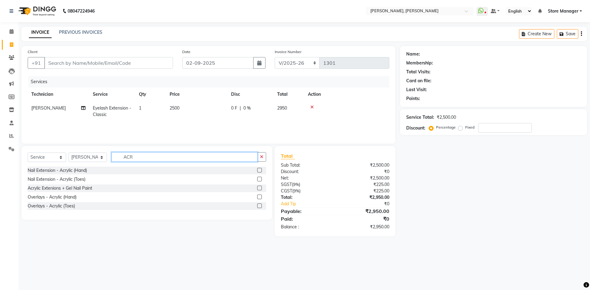
type input "ACR"
click at [260, 170] on label at bounding box center [259, 170] width 5 height 5
click at [260, 170] on input "checkbox" at bounding box center [259, 171] width 4 height 4
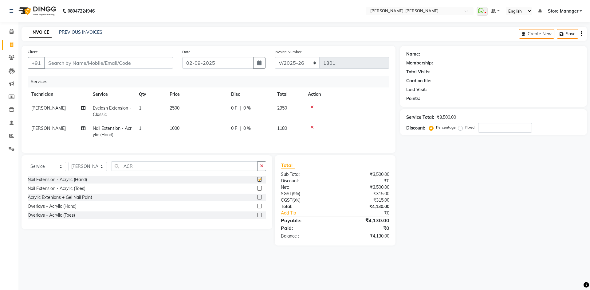
checkbox input "false"
click at [261, 168] on icon "button" at bounding box center [261, 166] width 3 height 4
click at [257, 182] on label at bounding box center [259, 179] width 5 height 5
click at [257, 182] on input "checkbox" at bounding box center [259, 180] width 4 height 4
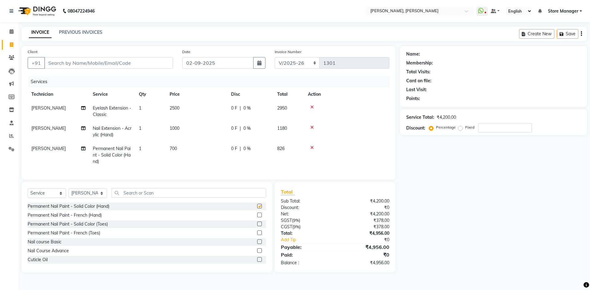
checkbox input "false"
click at [257, 226] on label at bounding box center [259, 224] width 5 height 5
click at [257, 226] on input "checkbox" at bounding box center [259, 224] width 4 height 4
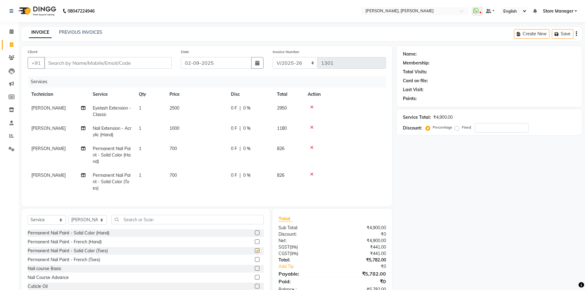
checkbox input "false"
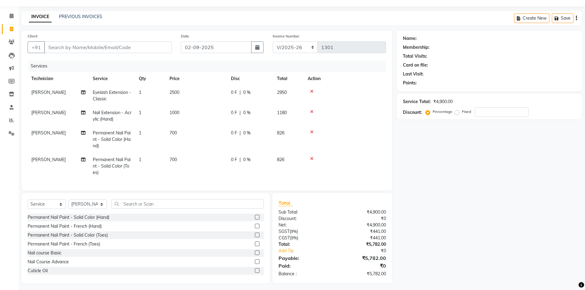
scroll to position [23, 0]
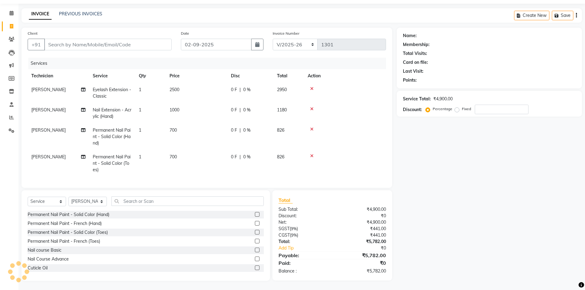
click at [174, 107] on span "1000" at bounding box center [175, 110] width 10 height 6
select select "89719"
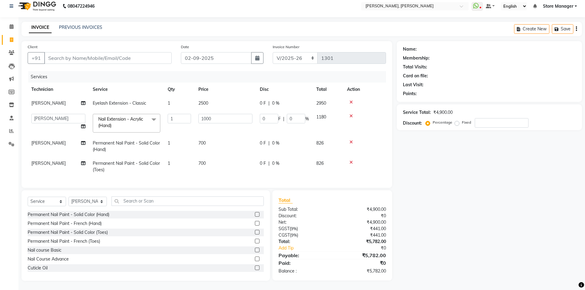
scroll to position [10, 0]
click at [206, 114] on input "1000" at bounding box center [226, 119] width 54 height 10
type input "300"
click at [420, 178] on div "Name: Membership: Total Visits: Card on file: Last Visit: Points: Service Total…" at bounding box center [492, 161] width 190 height 240
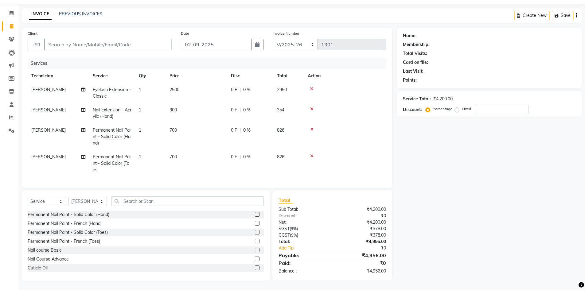
scroll to position [0, 0]
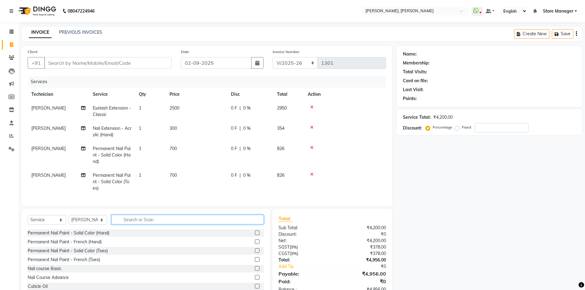
click at [145, 223] on input "text" at bounding box center [188, 220] width 152 height 10
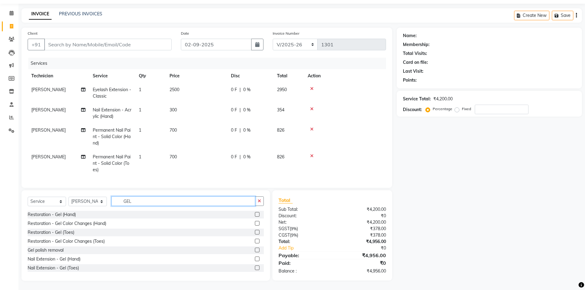
scroll to position [23, 0]
type input "GEL"
click at [255, 251] on label at bounding box center [257, 250] width 5 height 5
click at [255, 251] on input "checkbox" at bounding box center [257, 251] width 4 height 4
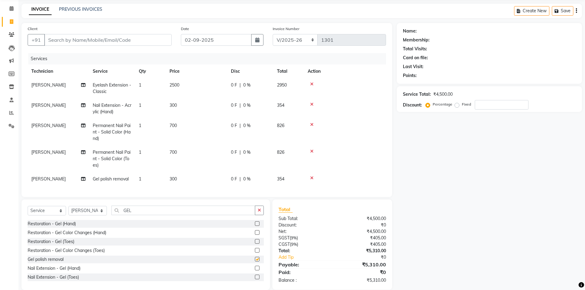
checkbox input "false"
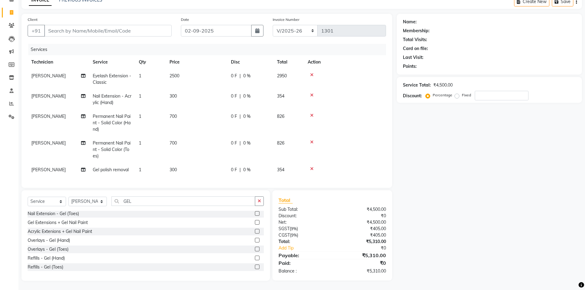
scroll to position [37, 0]
click at [140, 167] on span "1" at bounding box center [140, 170] width 2 height 6
select select "89719"
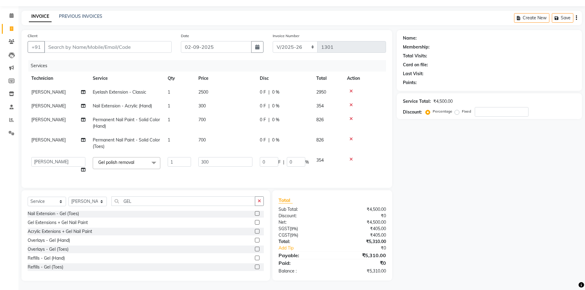
scroll to position [21, 0]
click at [181, 157] on input "1" at bounding box center [179, 162] width 23 height 10
type input "2"
drag, startPoint x: 497, startPoint y: 201, endPoint x: 459, endPoint y: 202, distance: 38.7
click at [497, 201] on div "Name: Membership: Total Visits: Card on file: Last Visit: Points: Service Total…" at bounding box center [492, 155] width 190 height 251
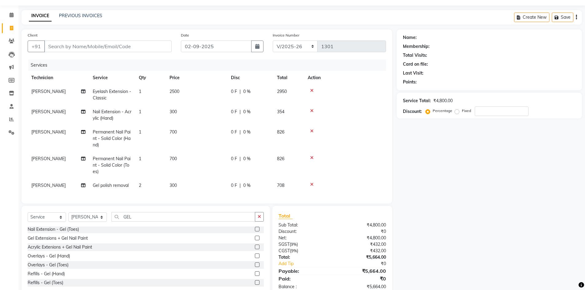
scroll to position [0, 0]
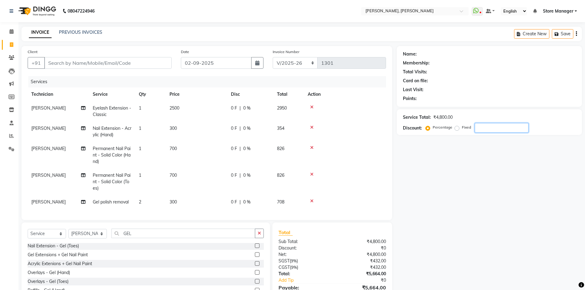
click at [476, 126] on input "number" at bounding box center [502, 128] width 54 height 10
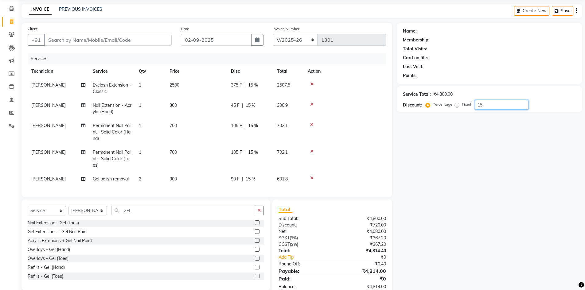
scroll to position [43, 0]
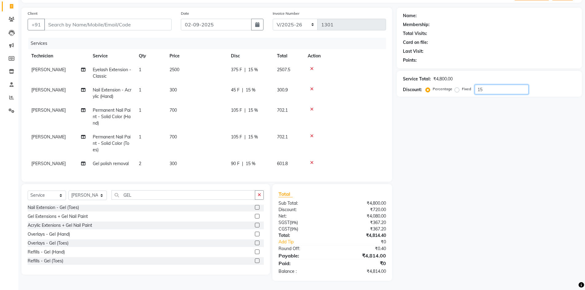
type input "1"
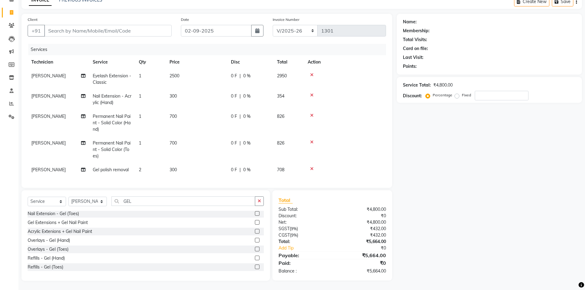
click at [462, 92] on label "Fixed" at bounding box center [466, 95] width 9 height 6
click at [458, 93] on input "Fixed" at bounding box center [458, 95] width 4 height 4
radio input "true"
click at [517, 93] on input "number" at bounding box center [502, 96] width 54 height 10
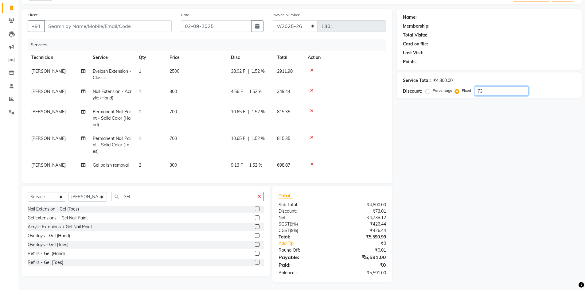
type input "7"
type input "8"
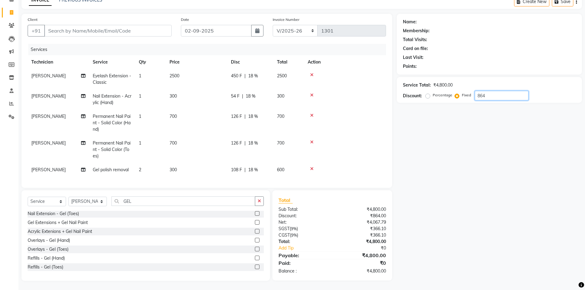
type input "864"
